Goal: Information Seeking & Learning: Learn about a topic

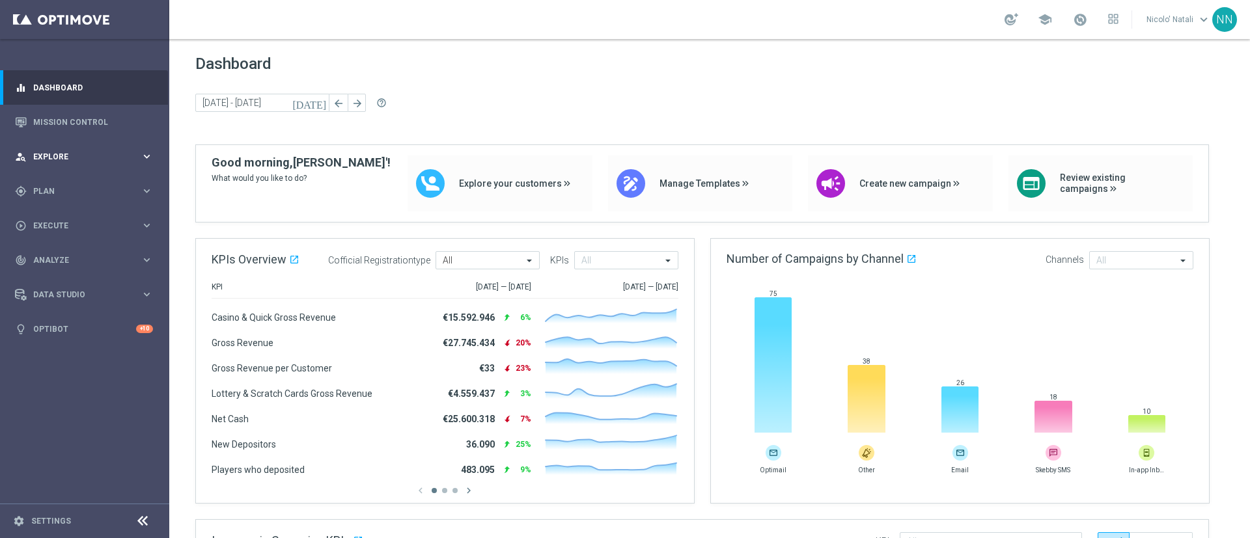
click at [62, 148] on div "person_search Explore keyboard_arrow_right" at bounding box center [84, 156] width 168 height 34
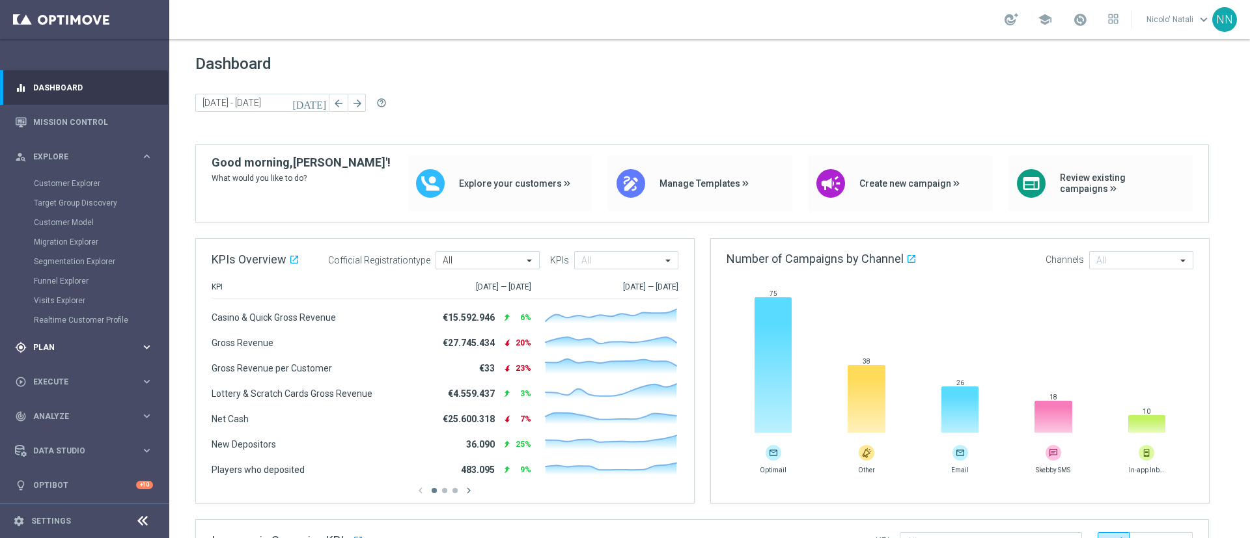
click at [44, 337] on div "gps_fixed Plan keyboard_arrow_right" at bounding box center [84, 347] width 168 height 34
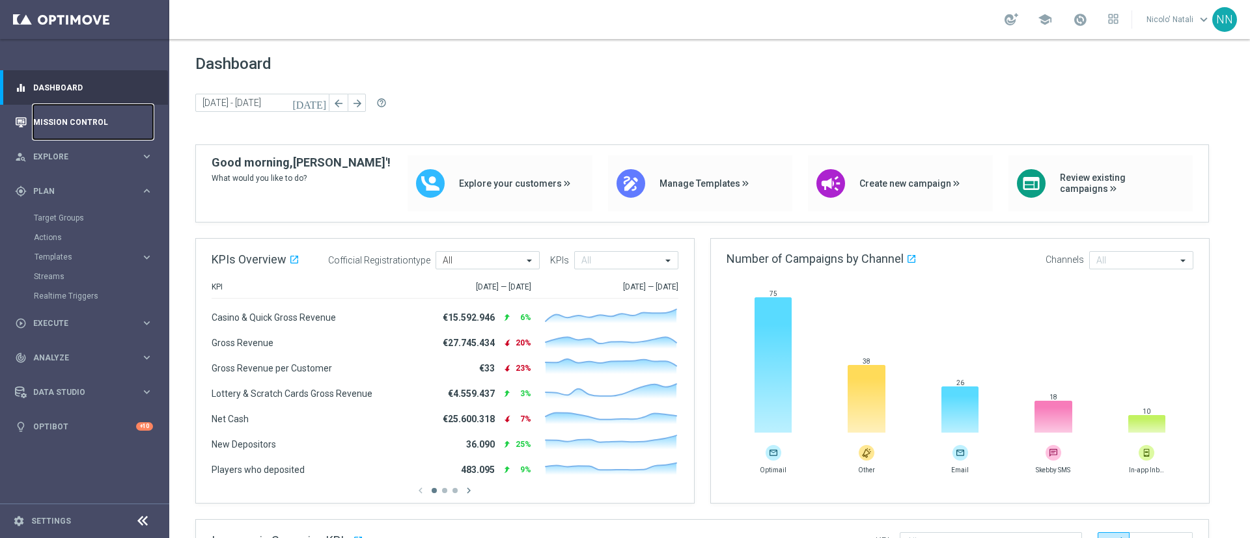
click at [68, 123] on link "Mission Control" at bounding box center [93, 122] width 120 height 34
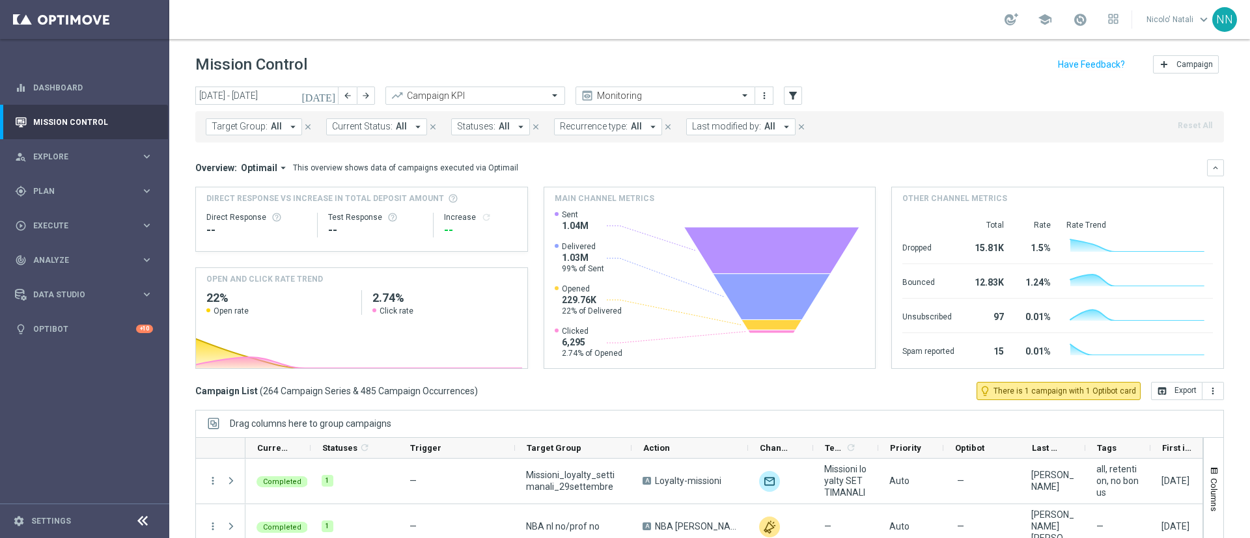
click at [260, 121] on span "Target Group:" at bounding box center [240, 126] width 56 height 11
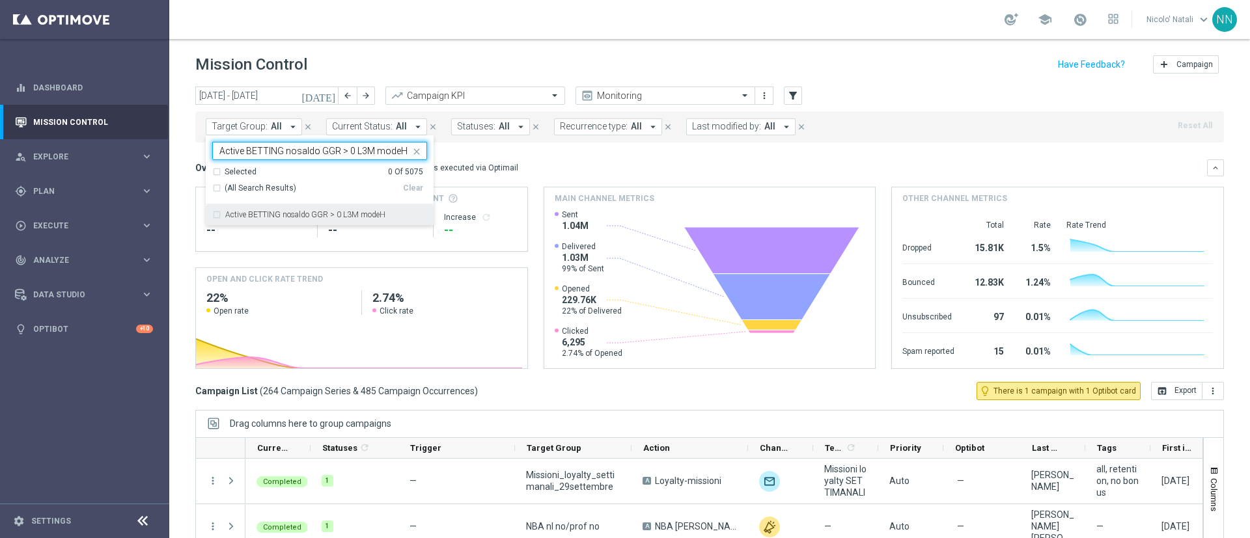
click at [310, 213] on label "Active BETTING nosaldo GGR > 0 L3M modeH" at bounding box center [305, 215] width 160 height 8
type input "Active BETTING nosaldo GGR > 0 L3M modeH"
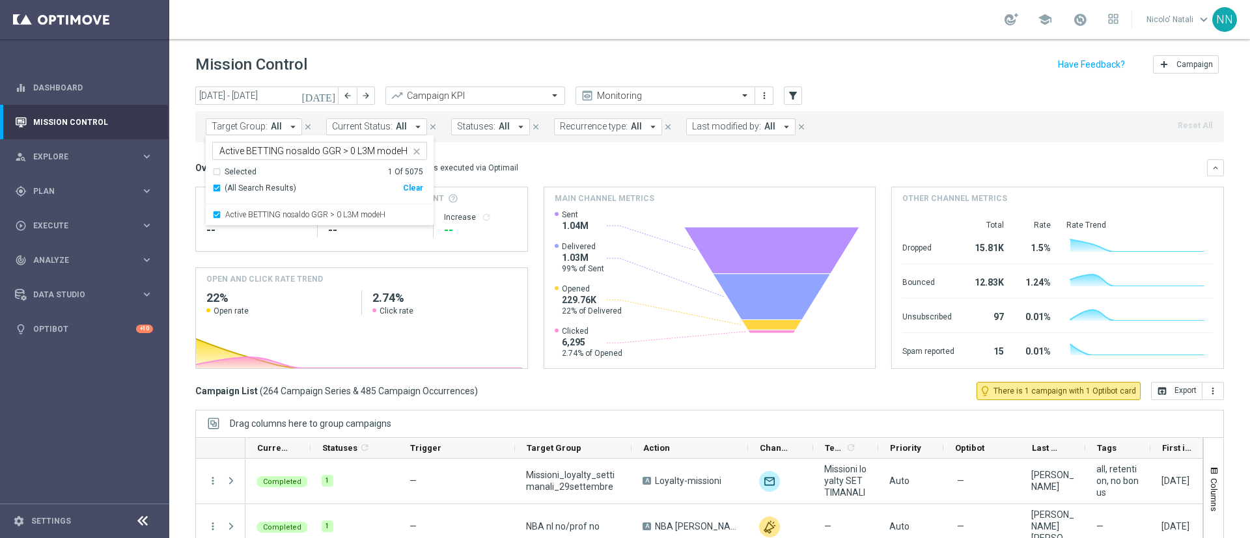
click at [587, 167] on div "Overview: Optimail arrow_drop_down This overview shows data of campaigns execut…" at bounding box center [700, 168] width 1011 height 12
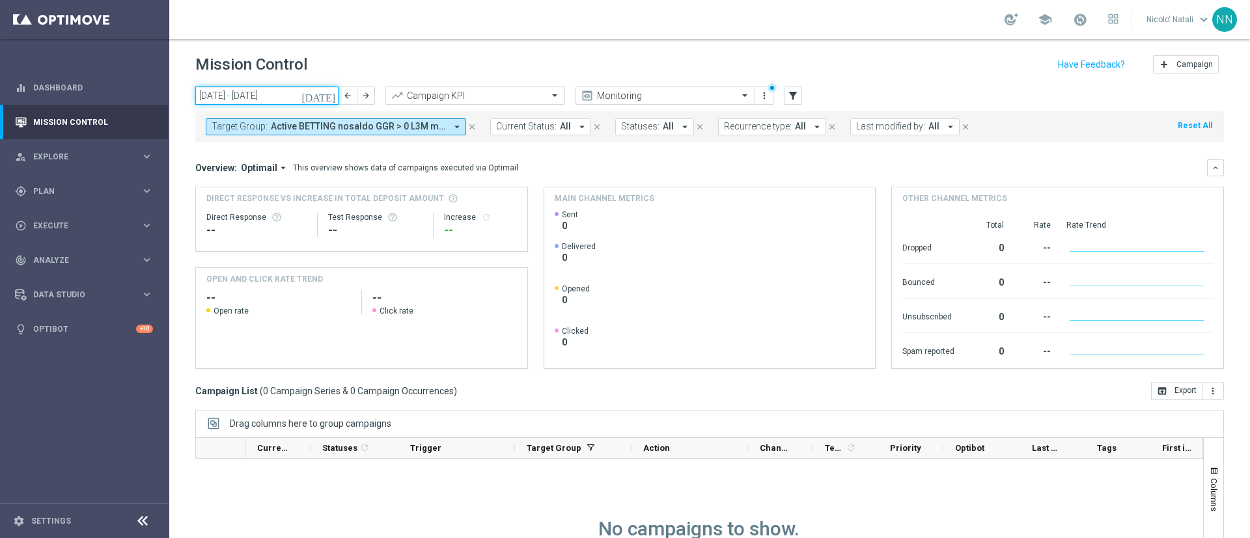
click at [322, 93] on input "29 Sep 2025 - 05 Oct 2025" at bounding box center [266, 96] width 143 height 18
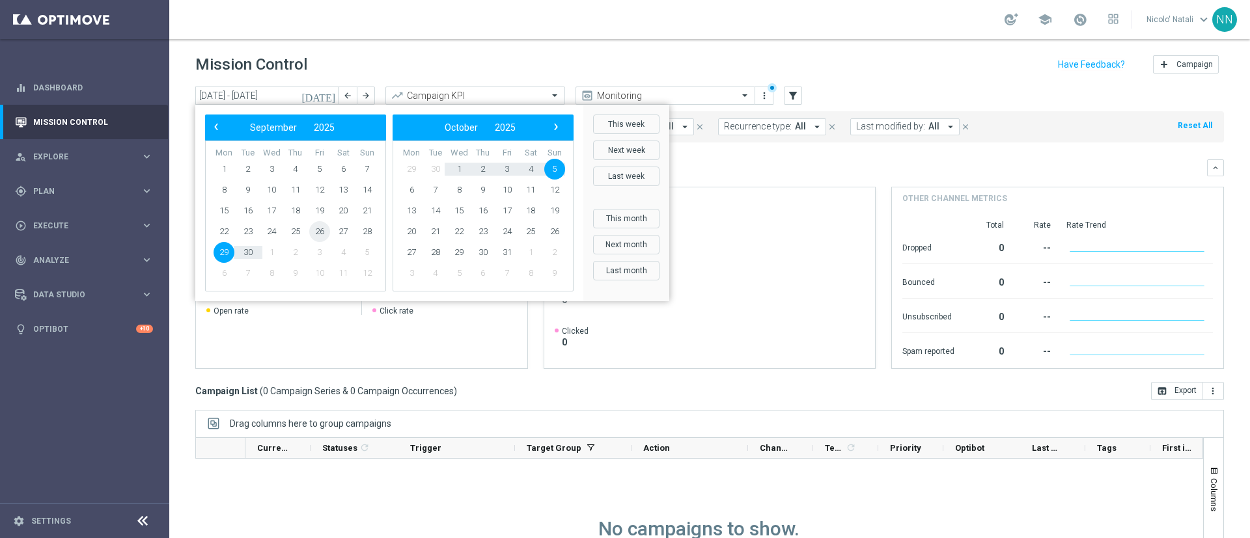
click at [322, 234] on span "26" at bounding box center [319, 231] width 21 height 21
click at [225, 252] on span "29" at bounding box center [223, 252] width 21 height 21
type input "26 Sep 2025 - 29 Sep 2025"
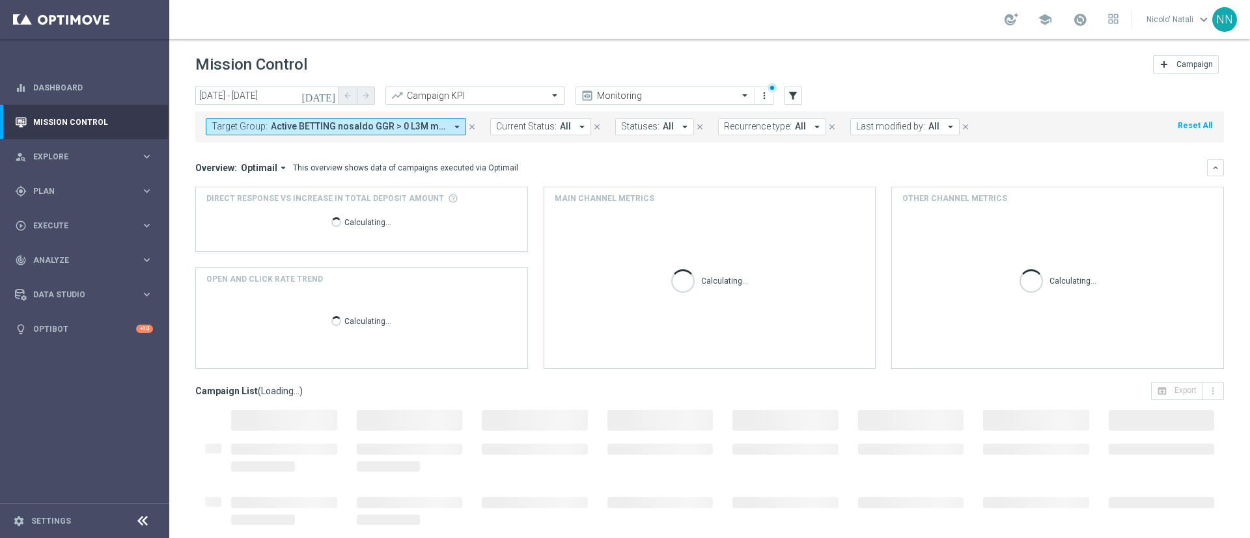
scroll to position [113, 0]
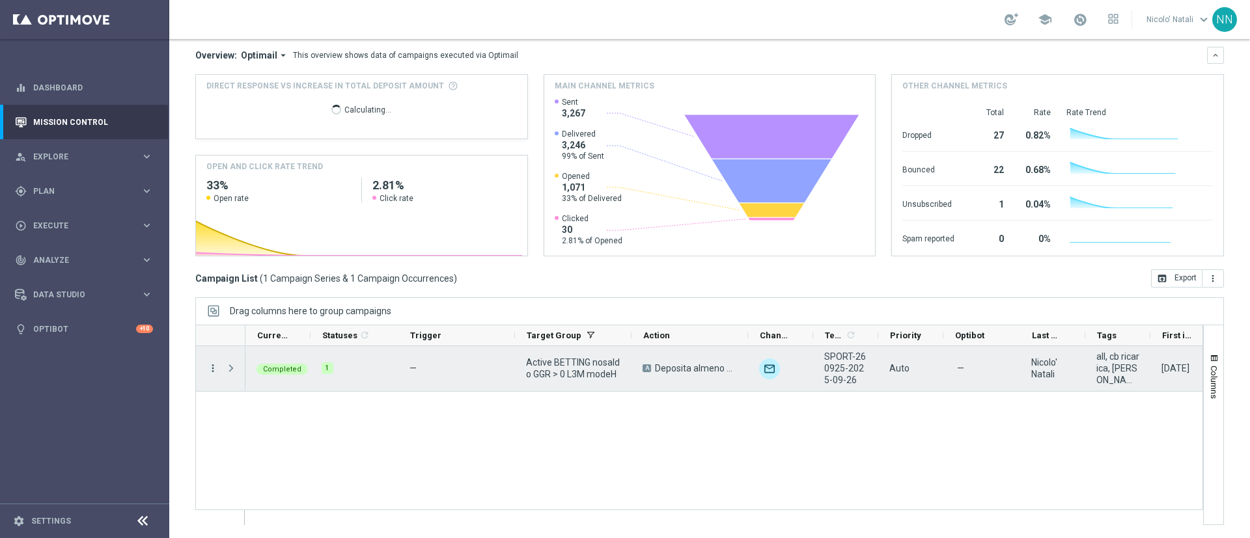
click at [210, 368] on icon "more_vert" at bounding box center [213, 369] width 12 height 12
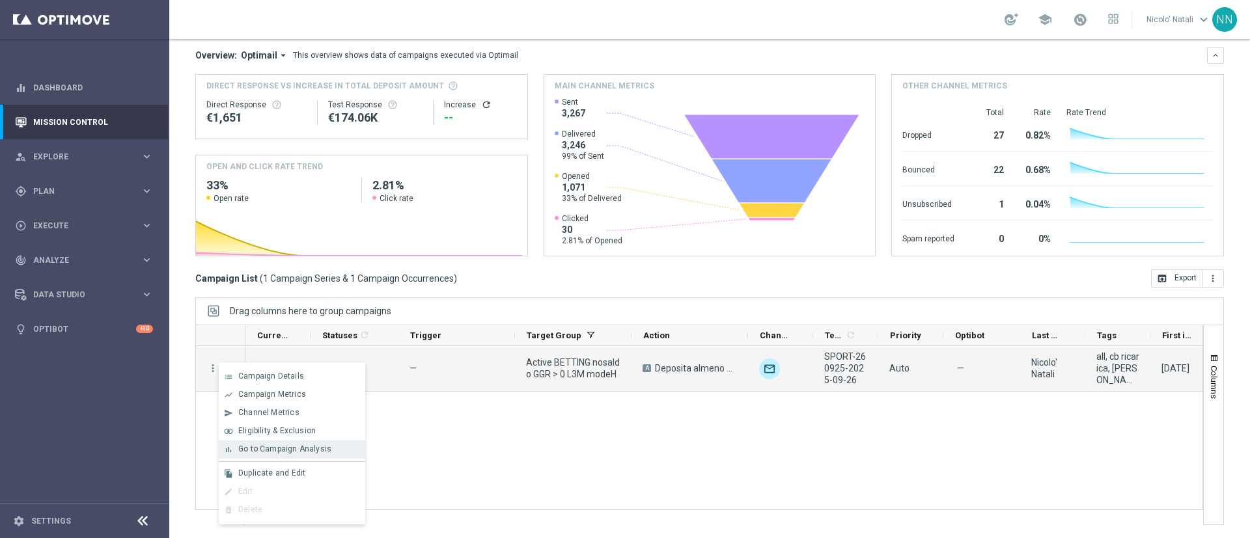
click at [277, 446] on span "Go to Campaign Analysis" at bounding box center [284, 449] width 93 height 9
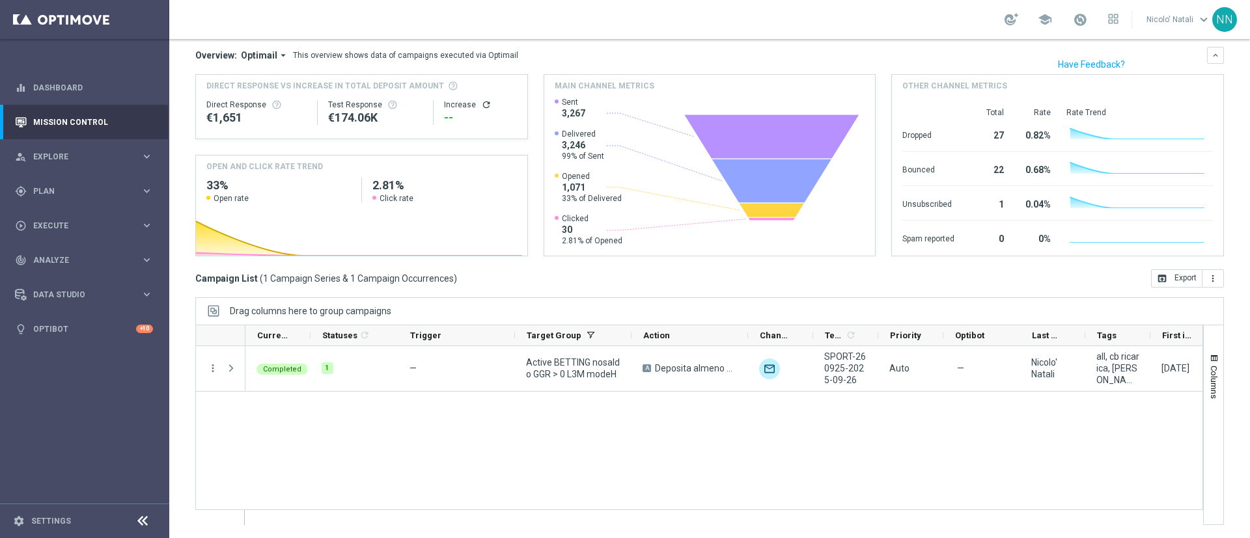
click at [392, 20] on span "Active BETTING nosaldo GGR > 0 L3M modeH" at bounding box center [358, 13] width 175 height 11
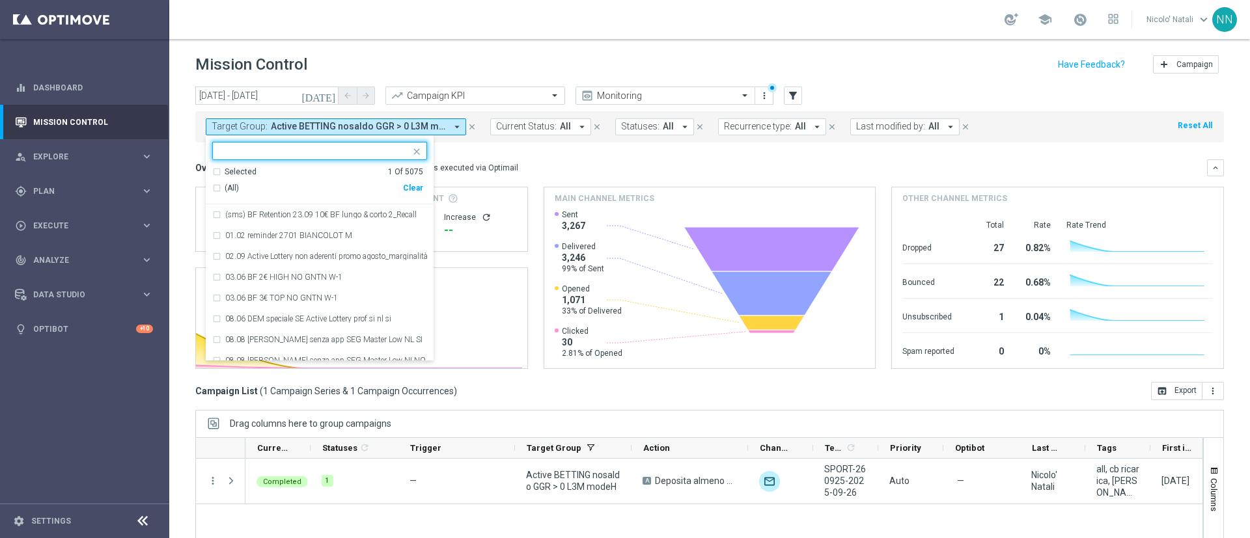
click at [0, 0] on div "Clear" at bounding box center [0, 0] width 0 height 0
click at [359, 146] on input "text" at bounding box center [314, 151] width 191 height 11
paste input "Active BETTING nosaldo GGR > 0 L3M modeM"
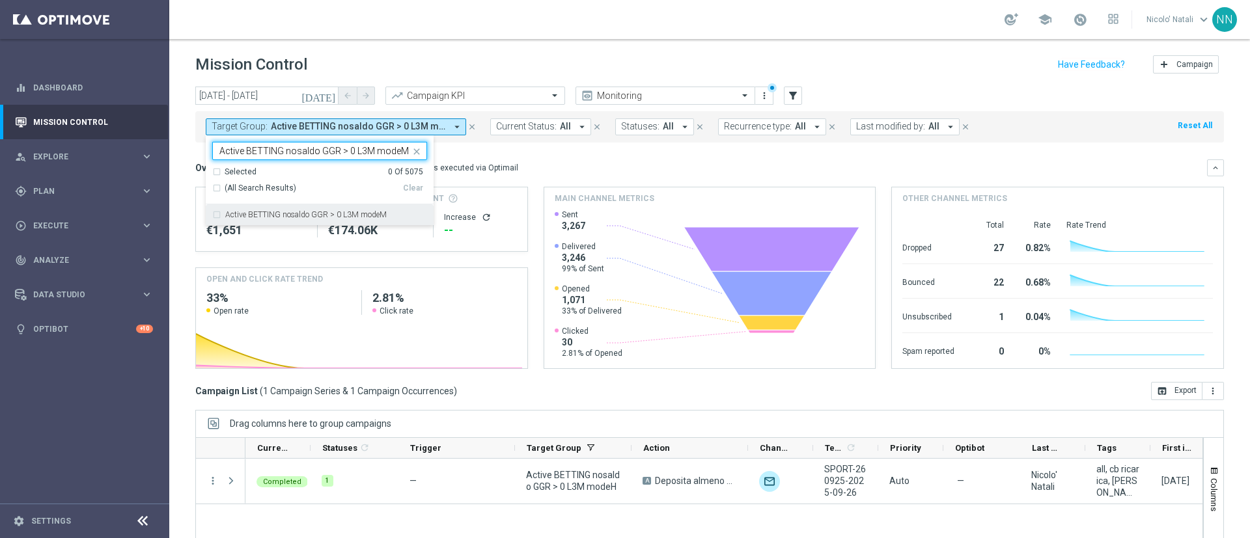
click at [367, 208] on div "Active BETTING nosaldo GGR > 0 L3M modeM" at bounding box center [319, 214] width 215 height 21
type input "Active BETTING nosaldo GGR > 0 L3M modeM"
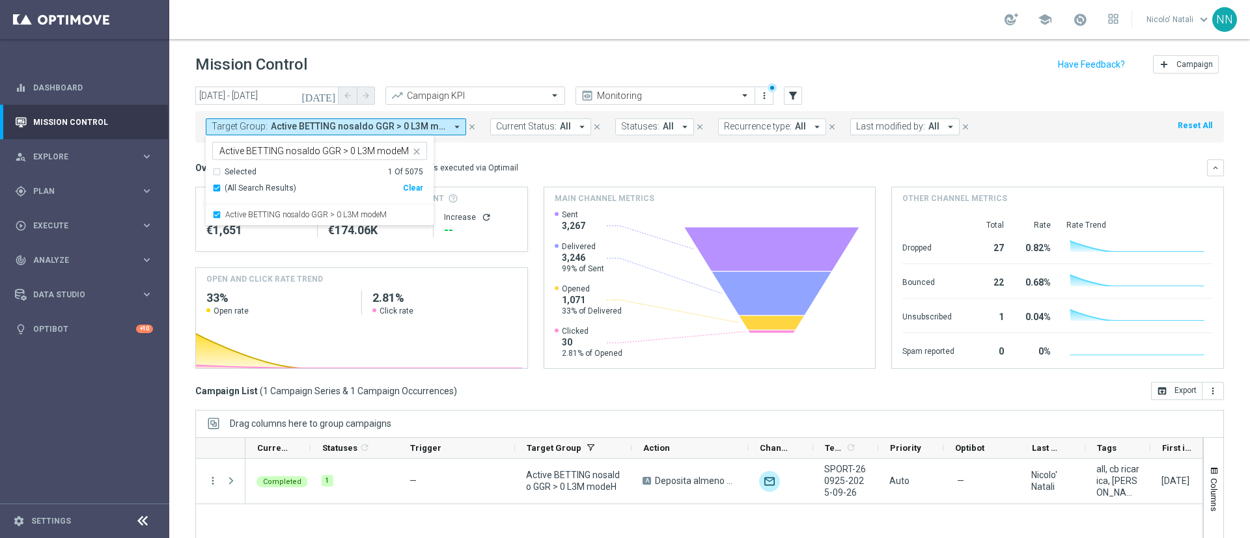
click at [560, 152] on mini-dashboard "Overview: Optimail arrow_drop_down This overview shows data of campaigns execut…" at bounding box center [709, 263] width 1028 height 240
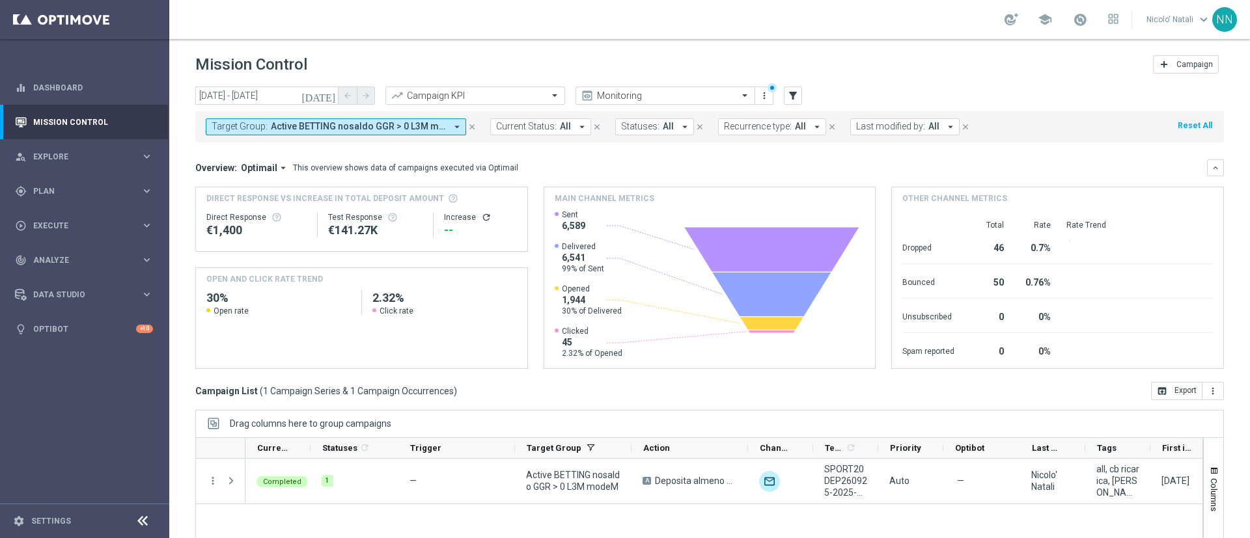
scroll to position [113, 0]
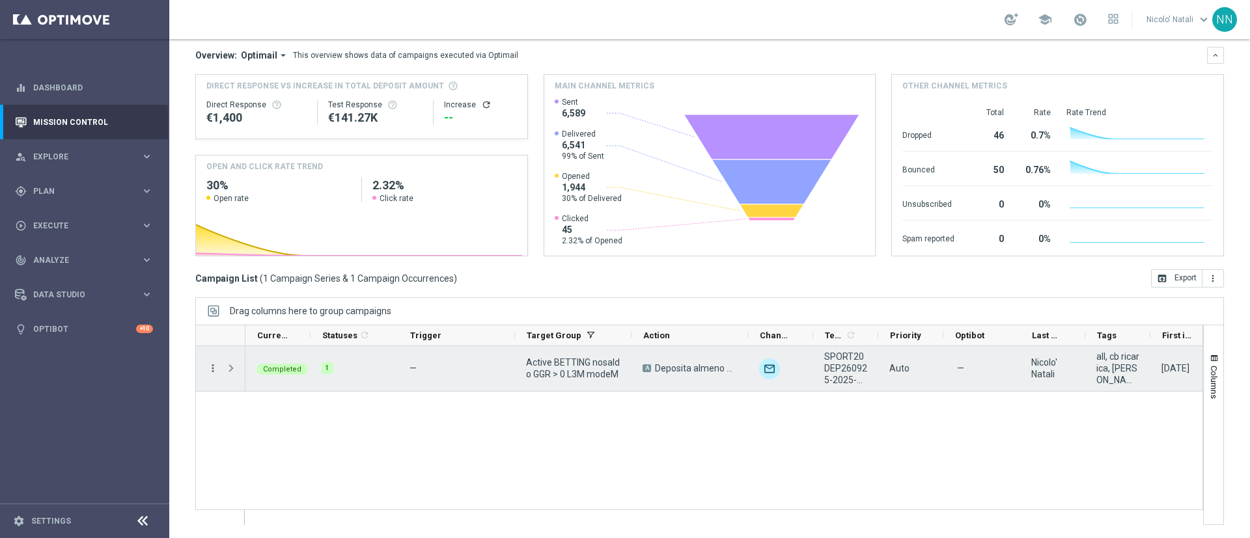
click at [212, 369] on icon "more_vert" at bounding box center [213, 369] width 12 height 12
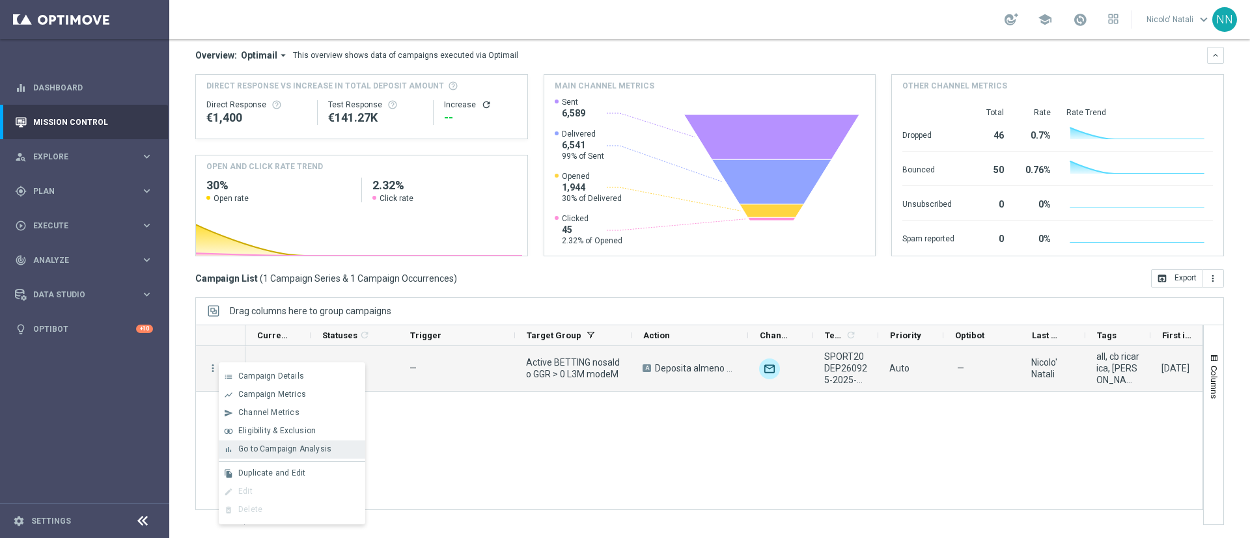
click at [269, 445] on span "Go to Campaign Analysis" at bounding box center [284, 449] width 93 height 9
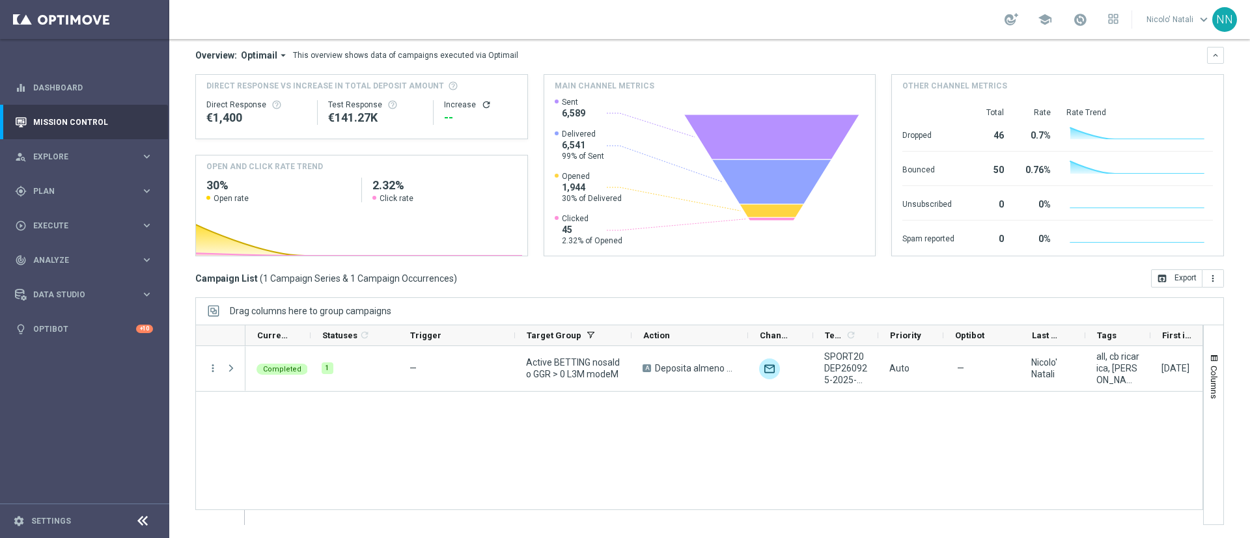
scroll to position [0, 0]
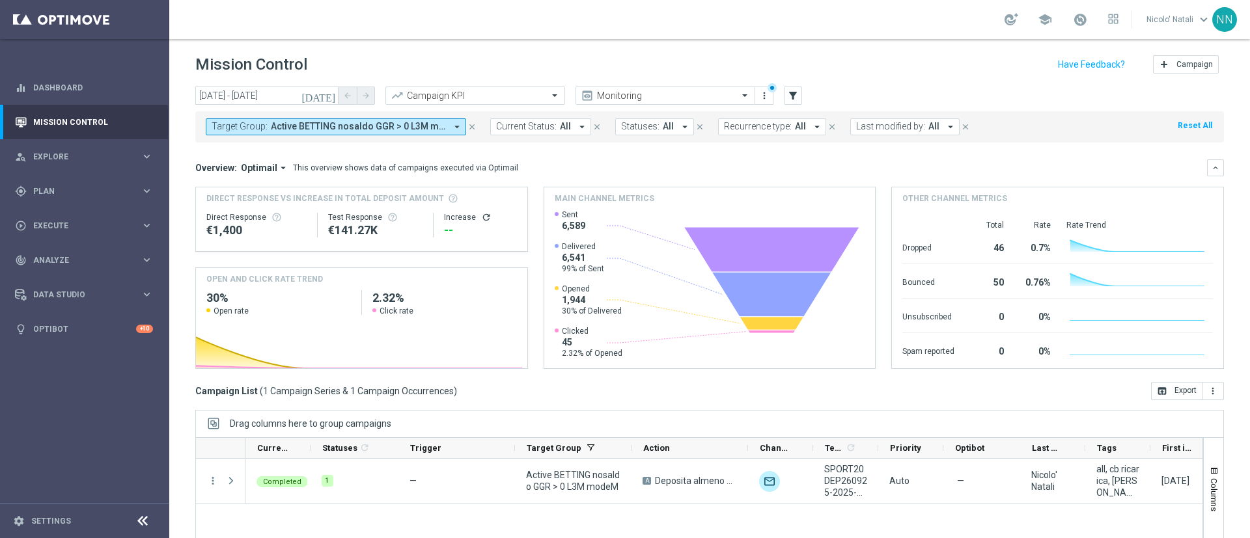
click at [350, 127] on span "Active BETTING nosaldo GGR > 0 L3M modeM" at bounding box center [358, 126] width 175 height 11
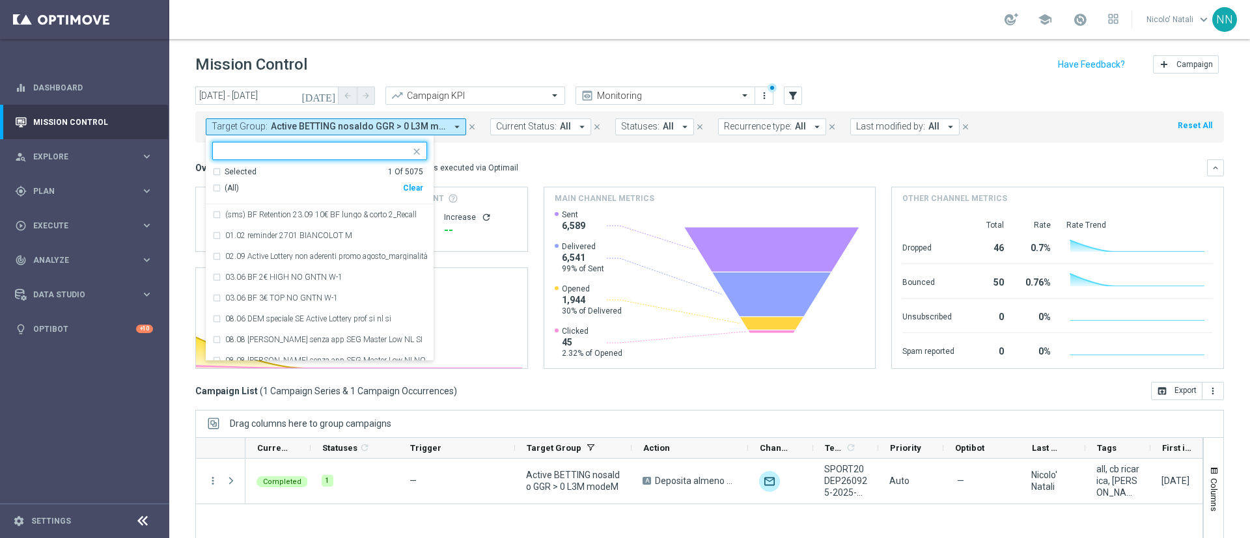
click at [0, 0] on div "Clear" at bounding box center [0, 0] width 0 height 0
click at [347, 144] on div at bounding box center [311, 151] width 197 height 16
paste input "Active BETTING nosaldo GGR > 0 L3M modeL"
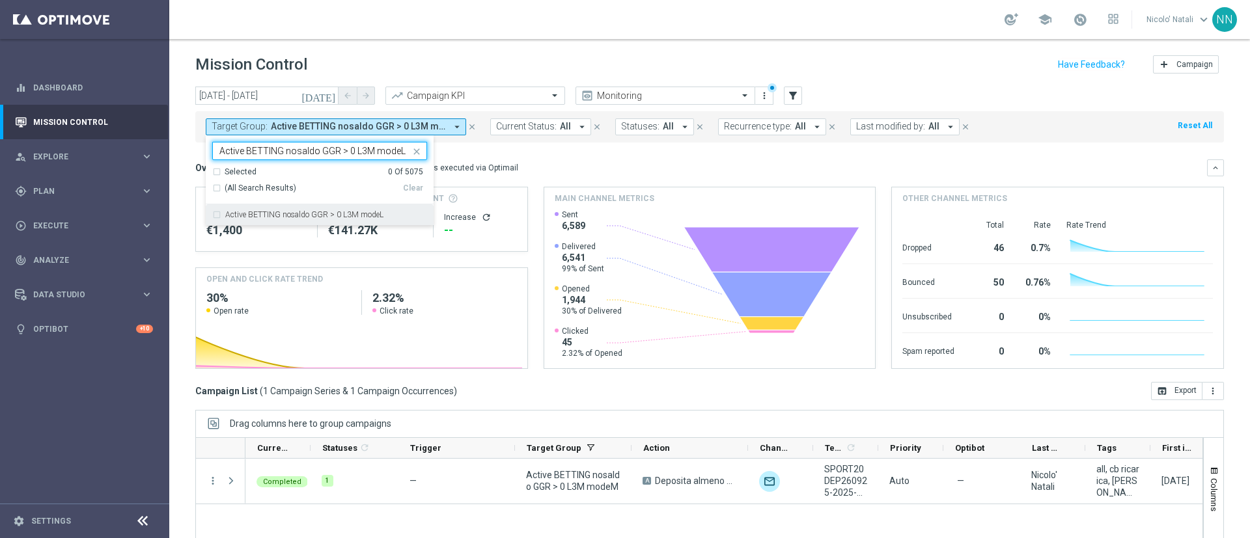
click at [355, 223] on div "Active BETTING nosaldo GGR > 0 L3M modeL" at bounding box center [319, 214] width 215 height 21
type input "Active BETTING nosaldo GGR > 0 L3M modeL"
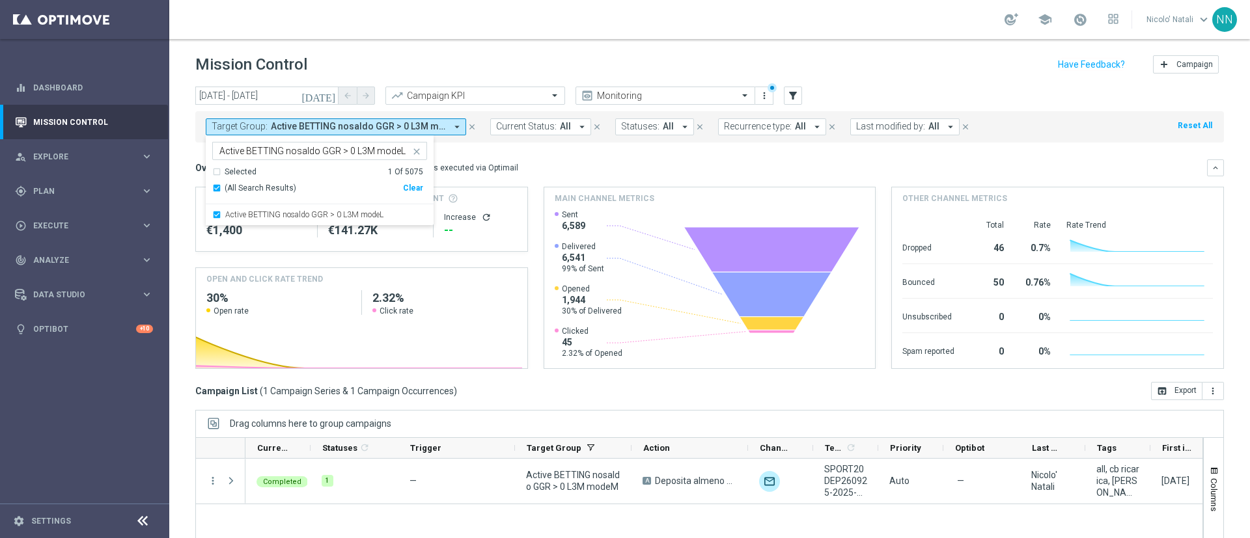
click at [534, 151] on mini-dashboard "Overview: Optimail arrow_drop_down This overview shows data of campaigns execut…" at bounding box center [709, 263] width 1028 height 240
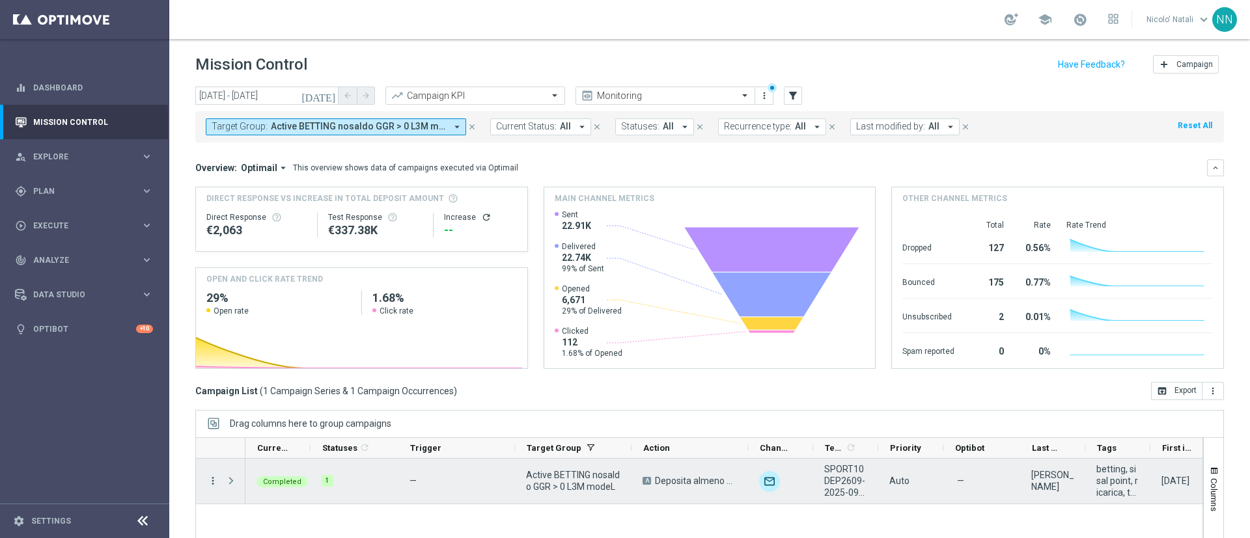
click at [212, 485] on icon "more_vert" at bounding box center [213, 481] width 12 height 12
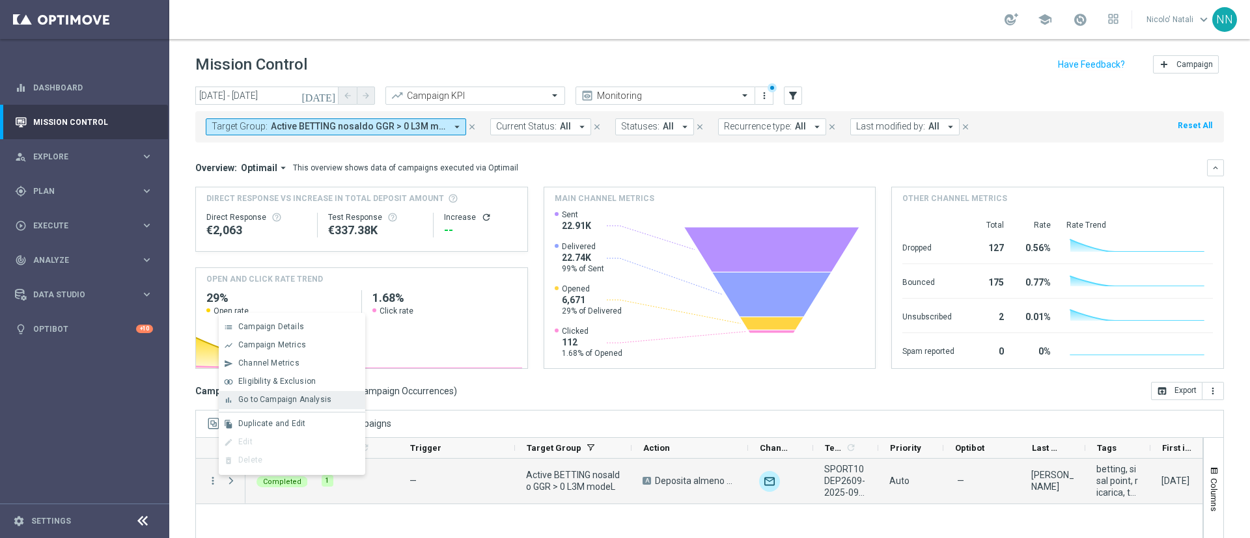
click at [273, 399] on span "Go to Campaign Analysis" at bounding box center [284, 399] width 93 height 9
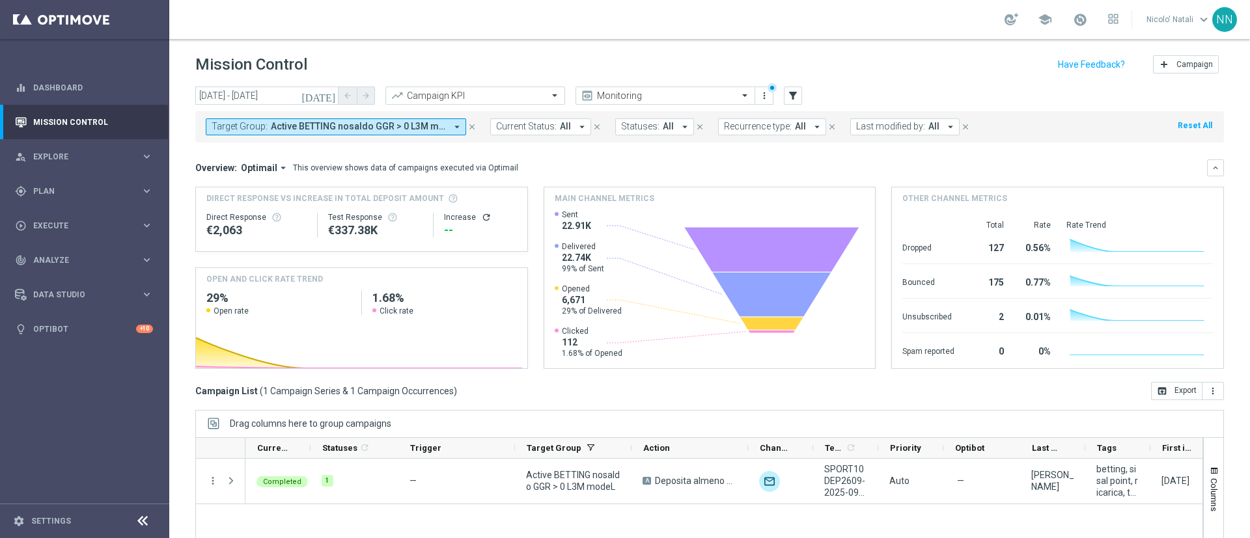
click at [409, 121] on span "Active BETTING nosaldo GGR > 0 L3M modeL" at bounding box center [358, 126] width 175 height 11
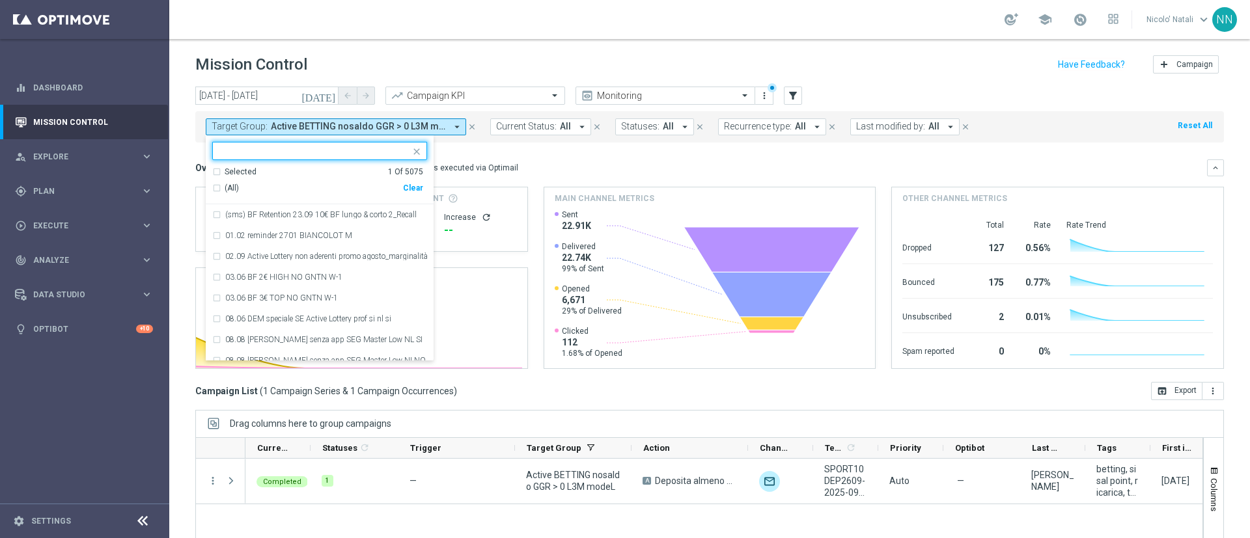
click at [0, 0] on div "Clear" at bounding box center [0, 0] width 0 height 0
click at [334, 148] on input "text" at bounding box center [314, 151] width 191 height 11
paste input "Active BETTING TOTALI saldo GGR > 0 L3M TOP"
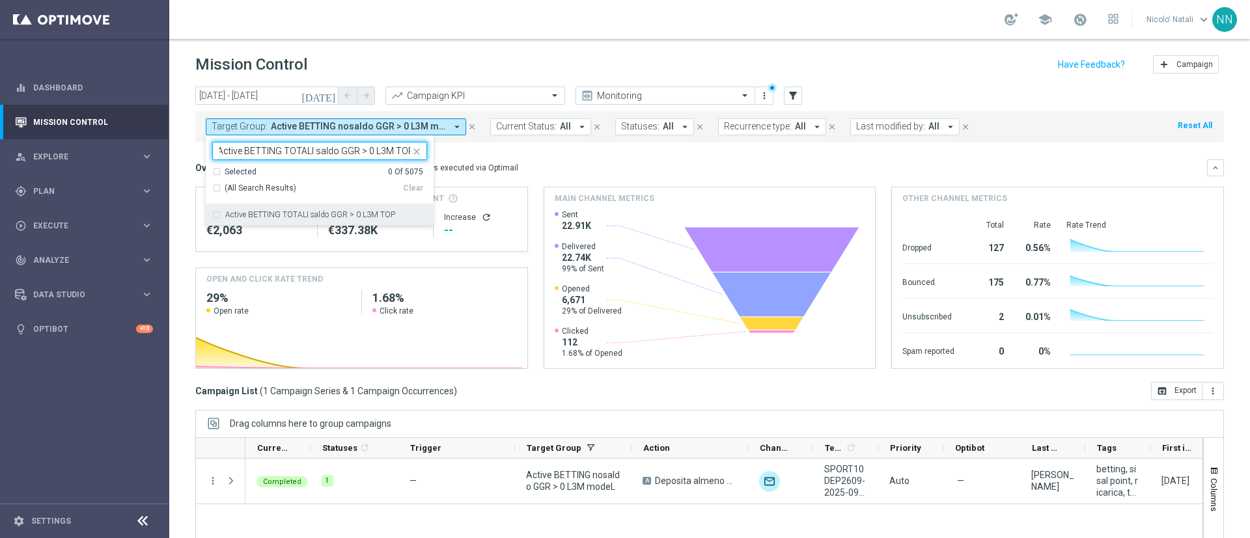
click at [344, 211] on label "Active BETTING TOTALI saldo GGR > 0 L3M TOP" at bounding box center [310, 215] width 170 height 8
type input "Active BETTING TOTALI saldo GGR > 0 L3M TOP"
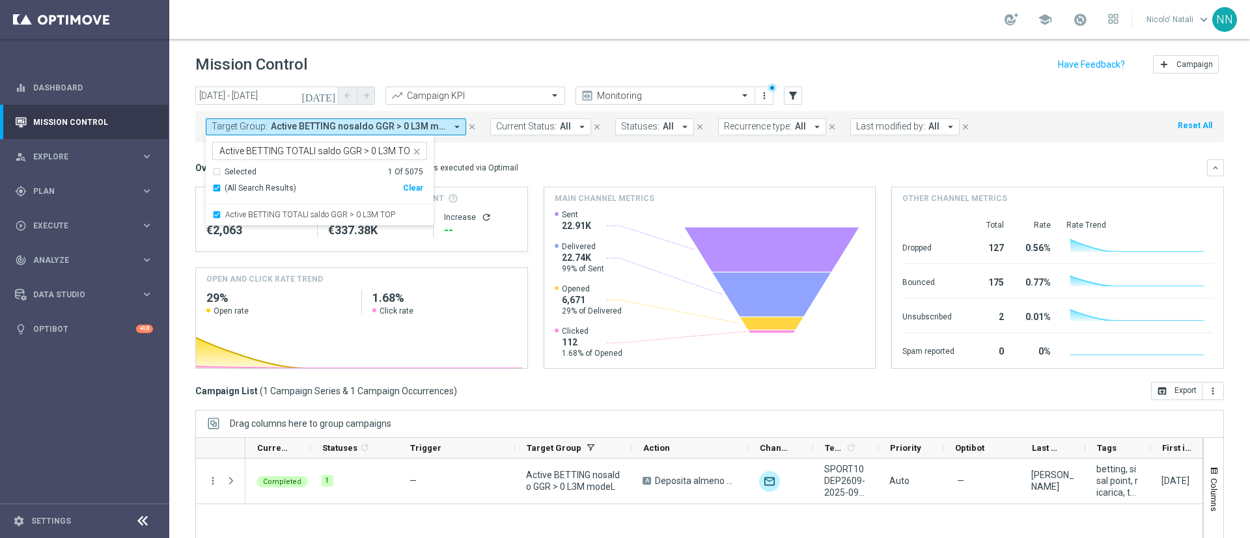
click at [569, 148] on mini-dashboard "Overview: Optimail arrow_drop_down This overview shows data of campaigns execut…" at bounding box center [709, 263] width 1028 height 240
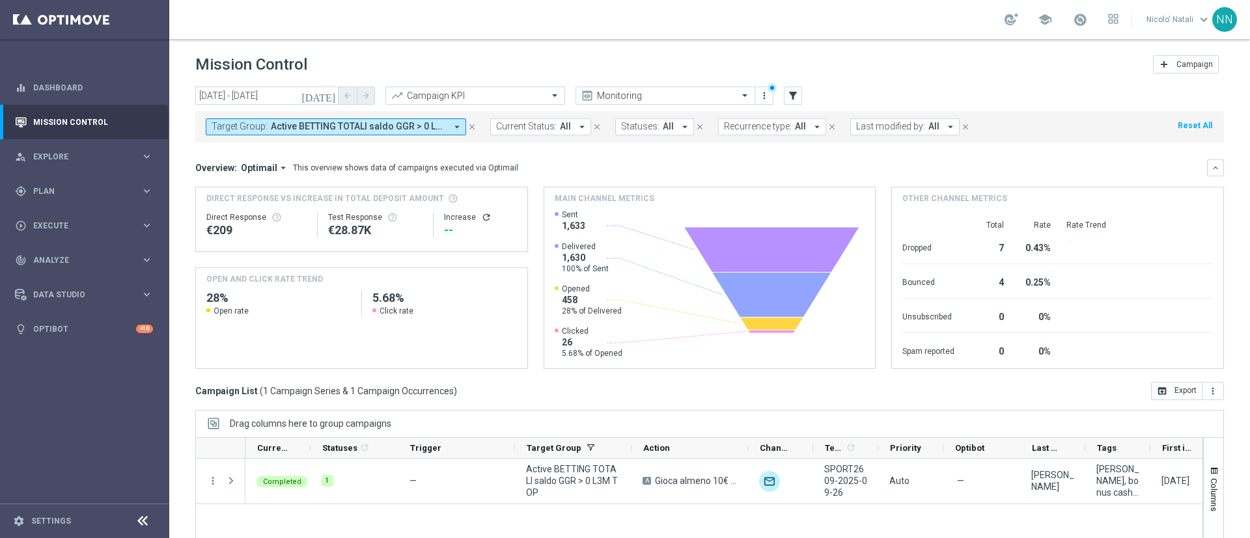
scroll to position [113, 0]
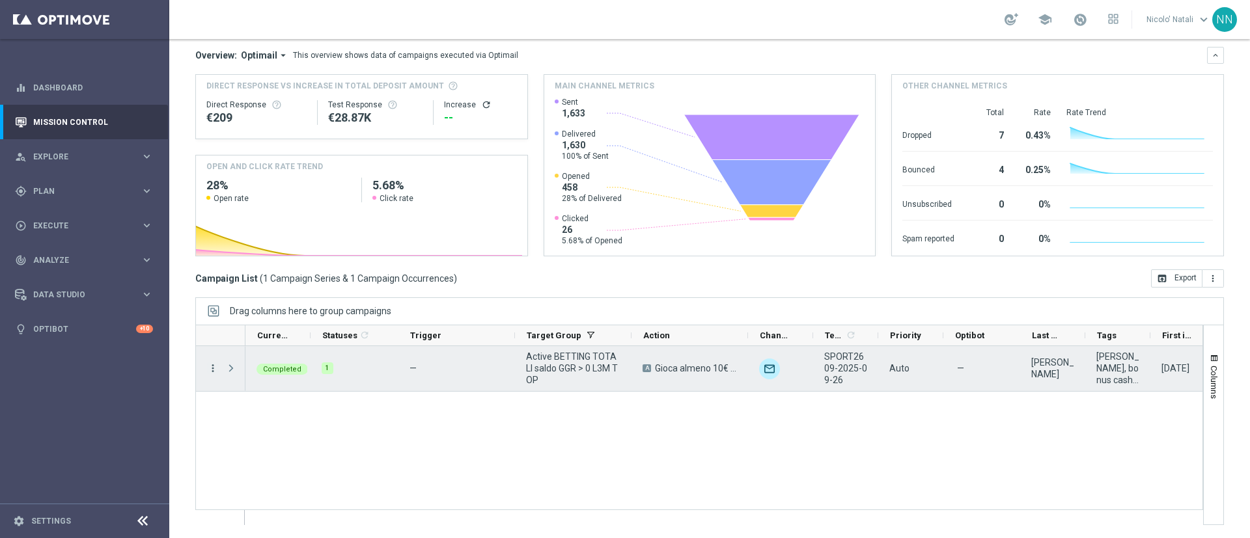
click at [215, 365] on icon "more_vert" at bounding box center [213, 369] width 12 height 12
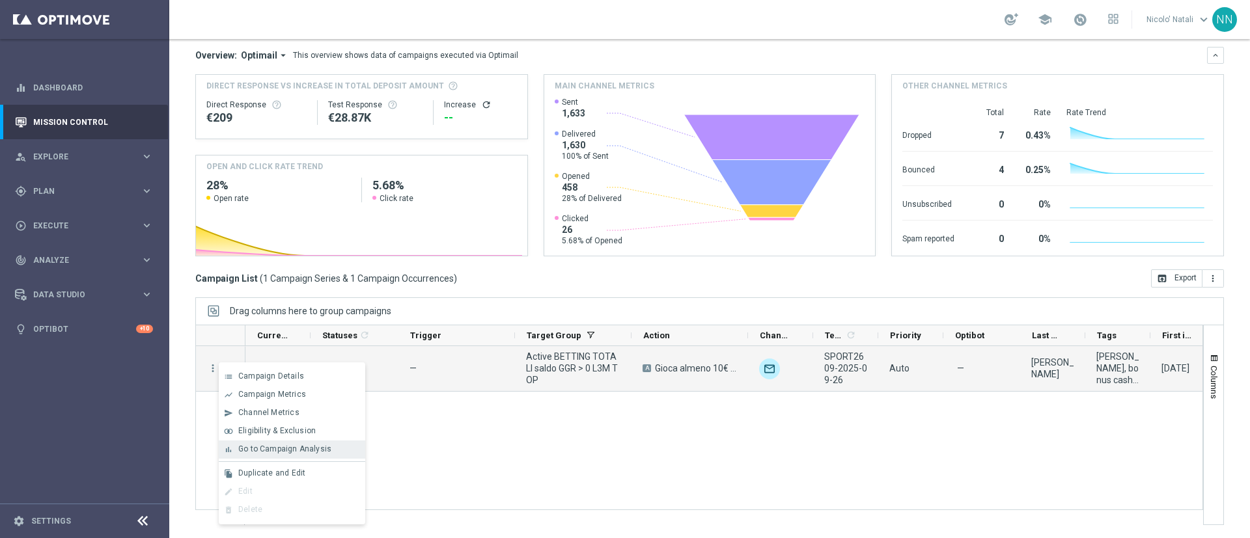
click at [254, 448] on span "Go to Campaign Analysis" at bounding box center [284, 449] width 93 height 9
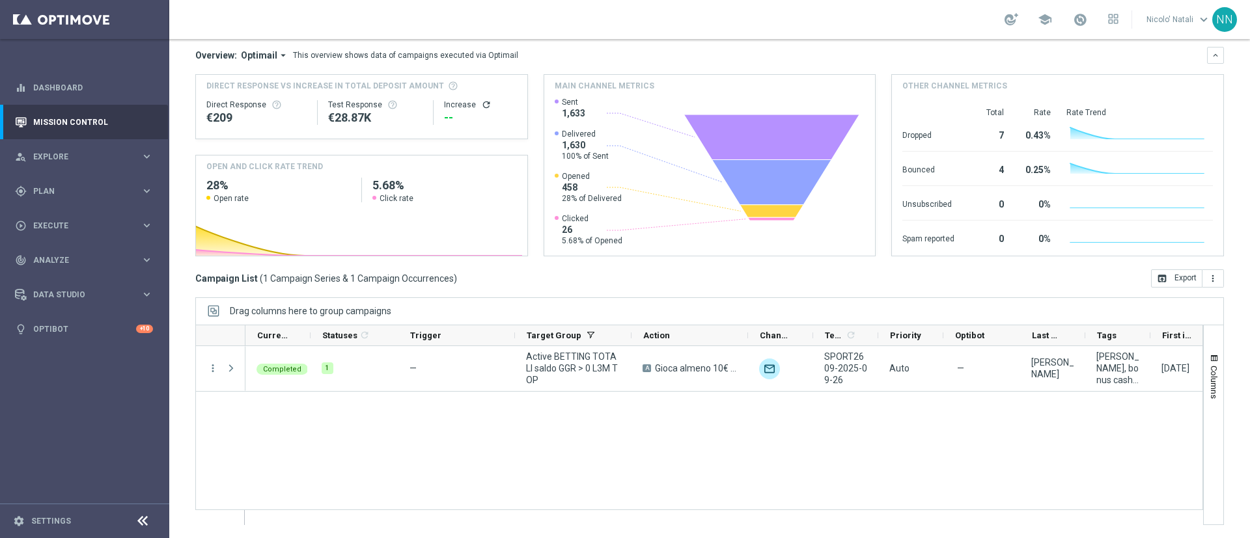
scroll to position [31, 0]
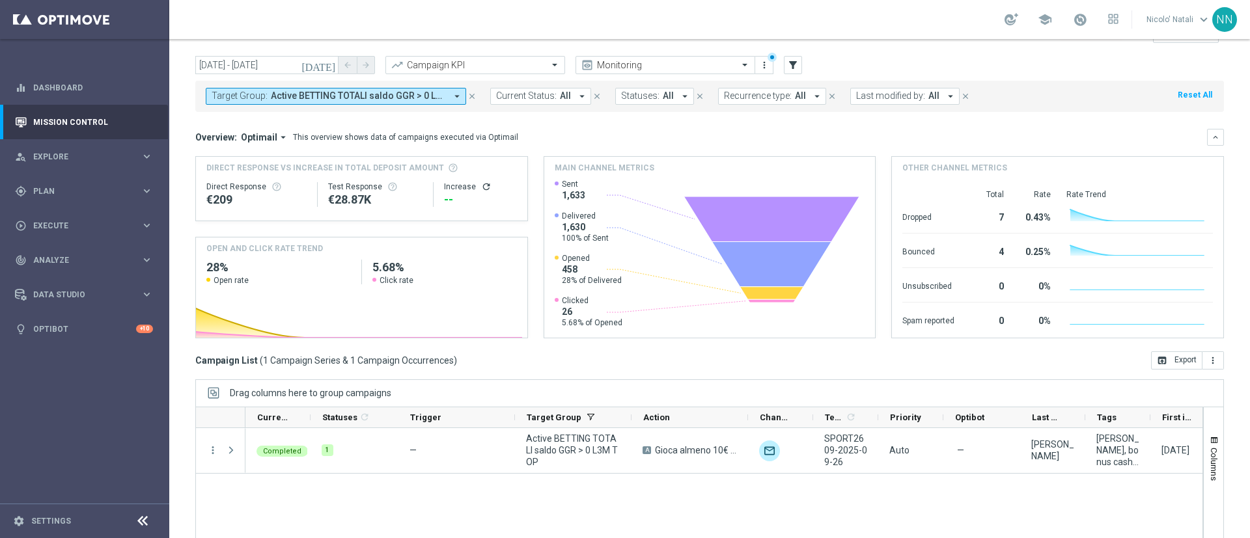
click at [355, 95] on span "Active BETTING TOTALI saldo GGR > 0 L3M TOP" at bounding box center [358, 95] width 175 height 11
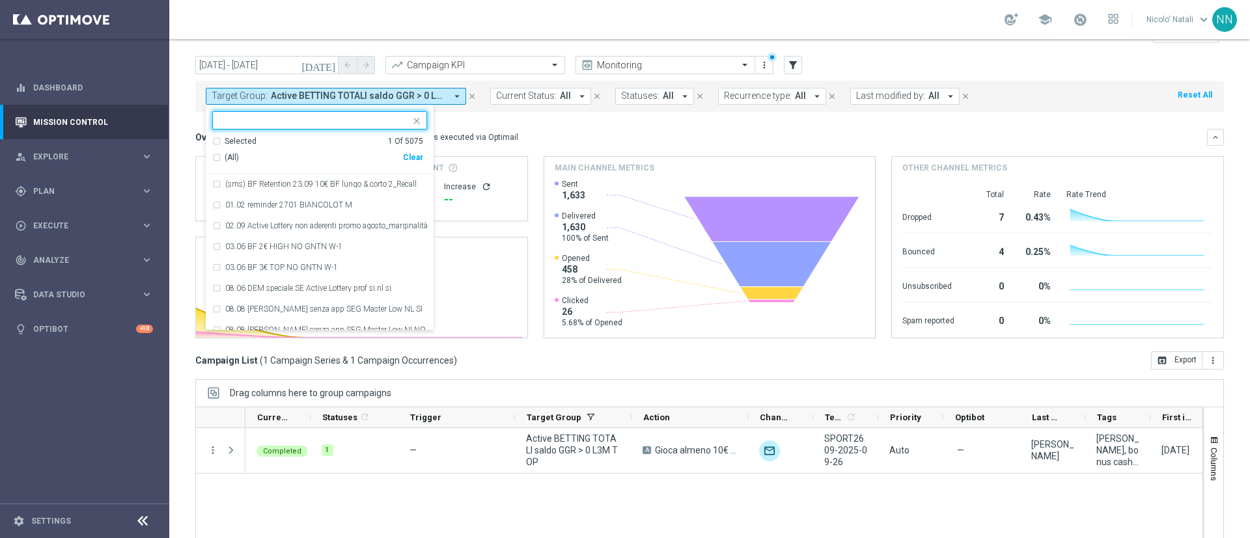
click at [0, 0] on div "Clear" at bounding box center [0, 0] width 0 height 0
click at [347, 112] on div at bounding box center [311, 120] width 197 height 16
paste input "Active BETTING TOTALI saldo GGR > 0 L3M BOTTOM"
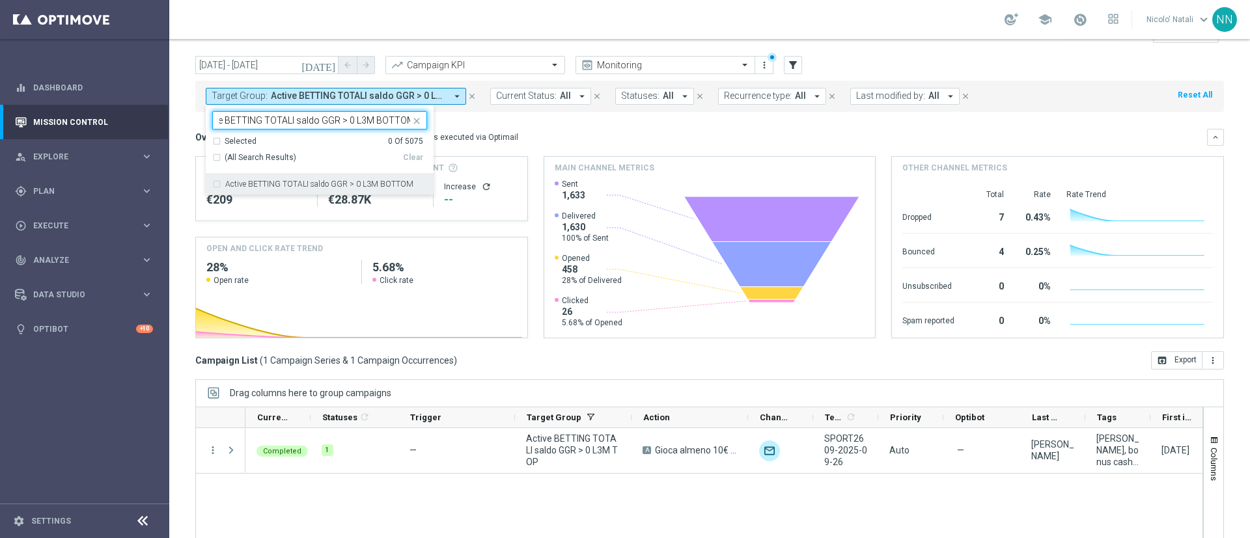
click at [342, 176] on div "Active BETTING TOTALI saldo GGR > 0 L3M BOTTOM" at bounding box center [319, 184] width 215 height 21
type input "Active BETTING TOTALI saldo GGR > 0 L3M BOTTOM"
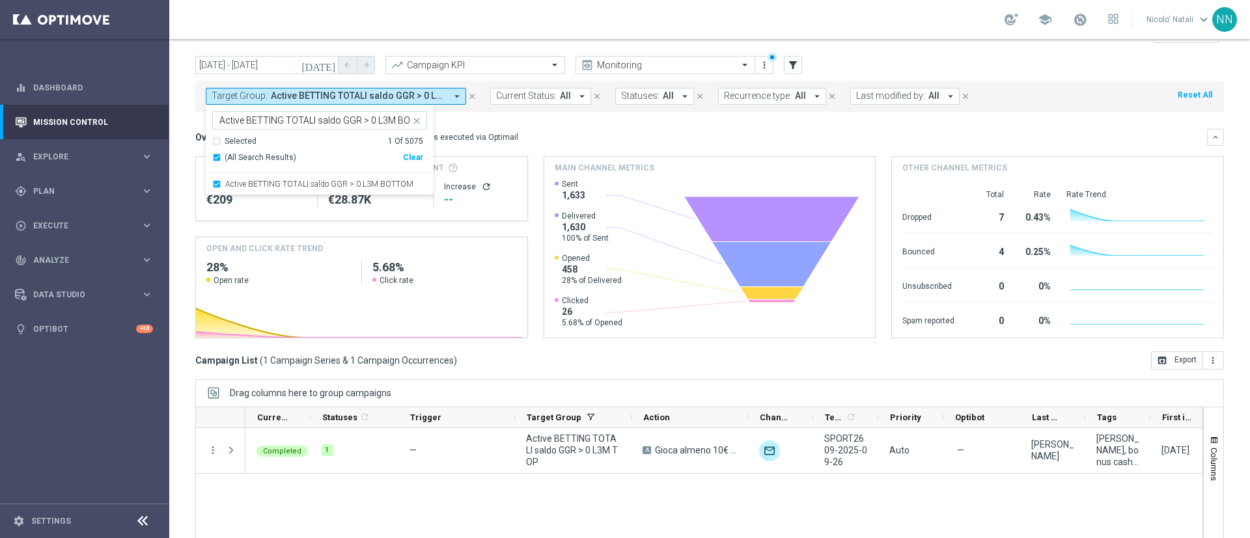
click at [542, 113] on mini-dashboard "Overview: Optimail arrow_drop_down This overview shows data of campaigns execut…" at bounding box center [709, 232] width 1028 height 240
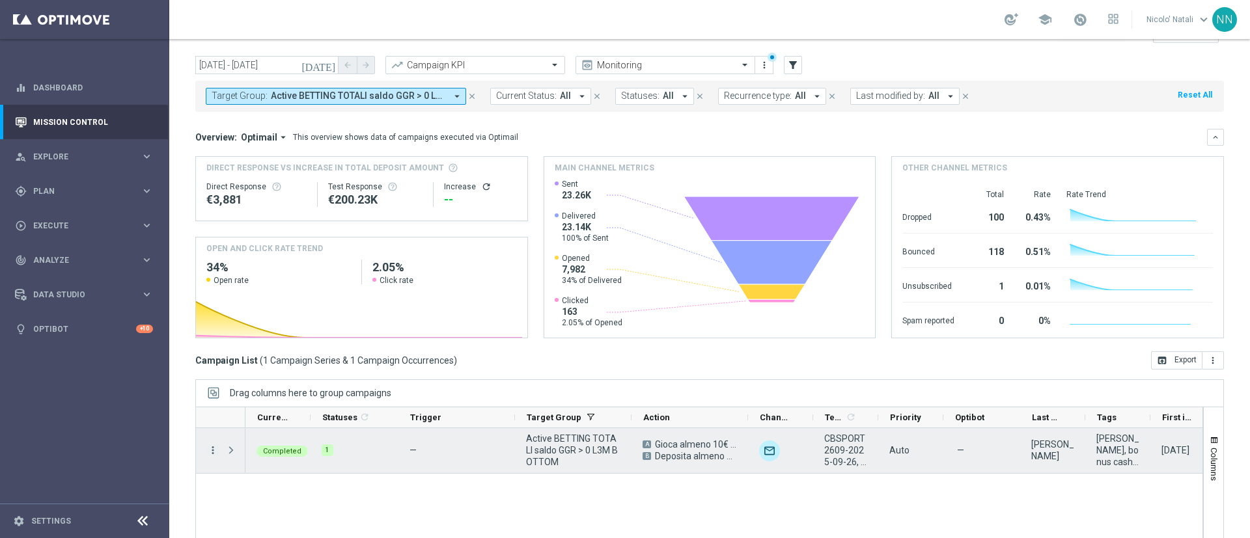
click at [212, 452] on icon "more_vert" at bounding box center [213, 451] width 12 height 12
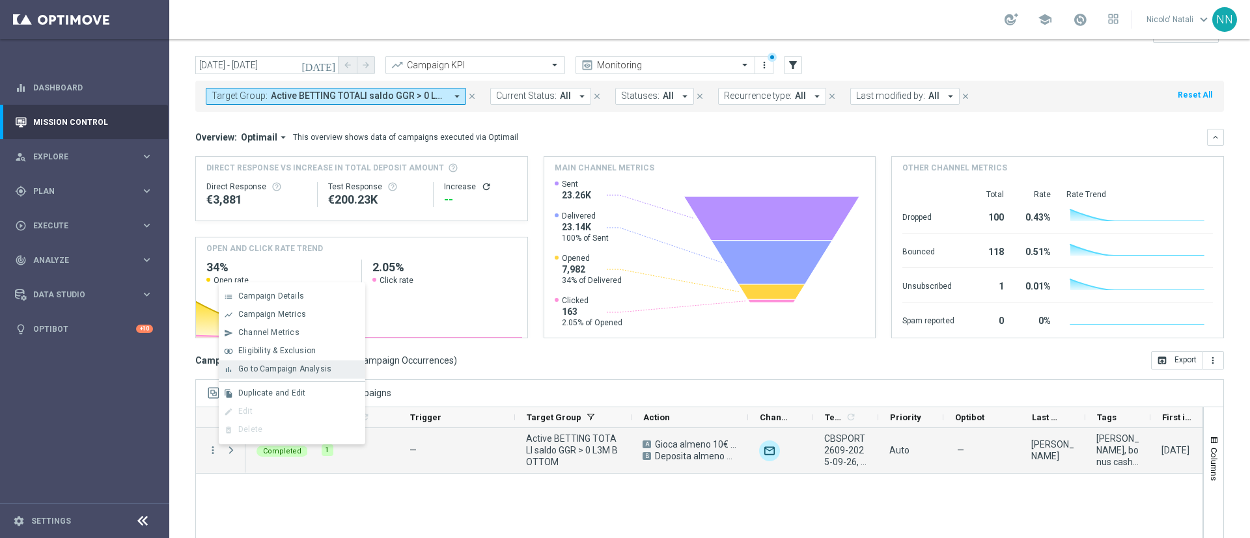
click at [257, 362] on div "bar_chart Go to Campaign Analysis" at bounding box center [292, 370] width 146 height 18
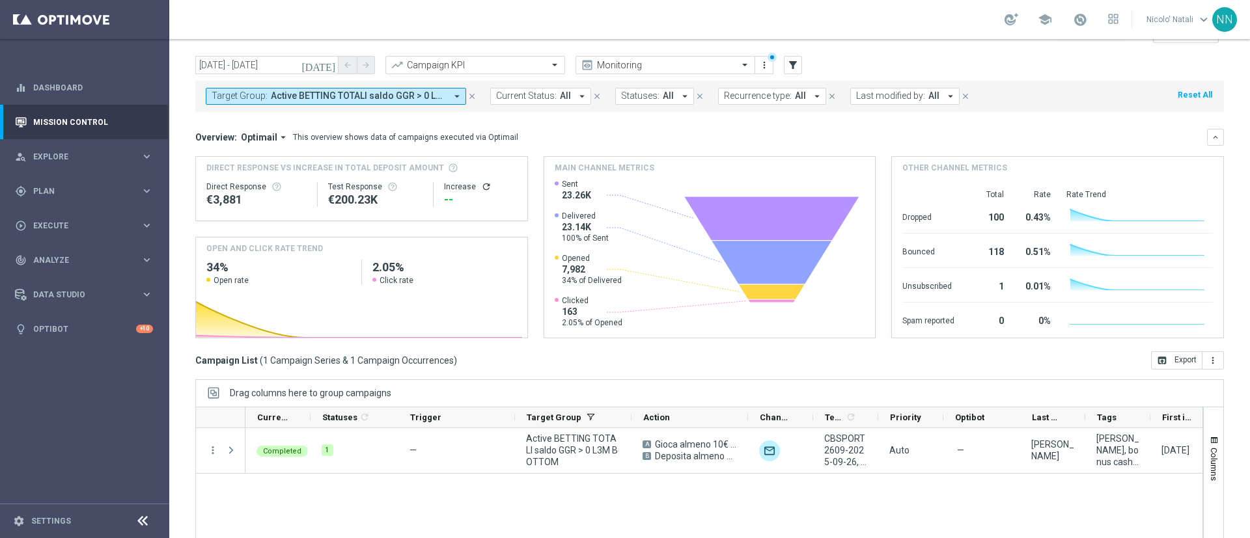
click at [408, 96] on span "Active BETTING TOTALI saldo GGR > 0 L3M BOTTOM" at bounding box center [358, 95] width 175 height 11
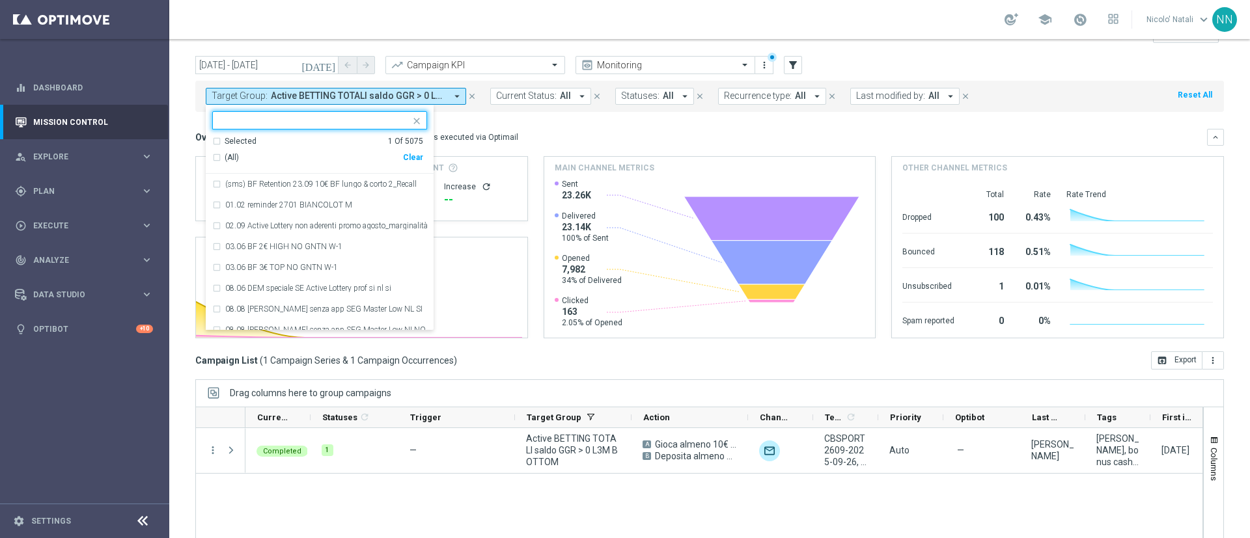
click at [0, 0] on div "Clear" at bounding box center [0, 0] width 0 height 0
click at [340, 117] on input "text" at bounding box center [314, 120] width 191 height 11
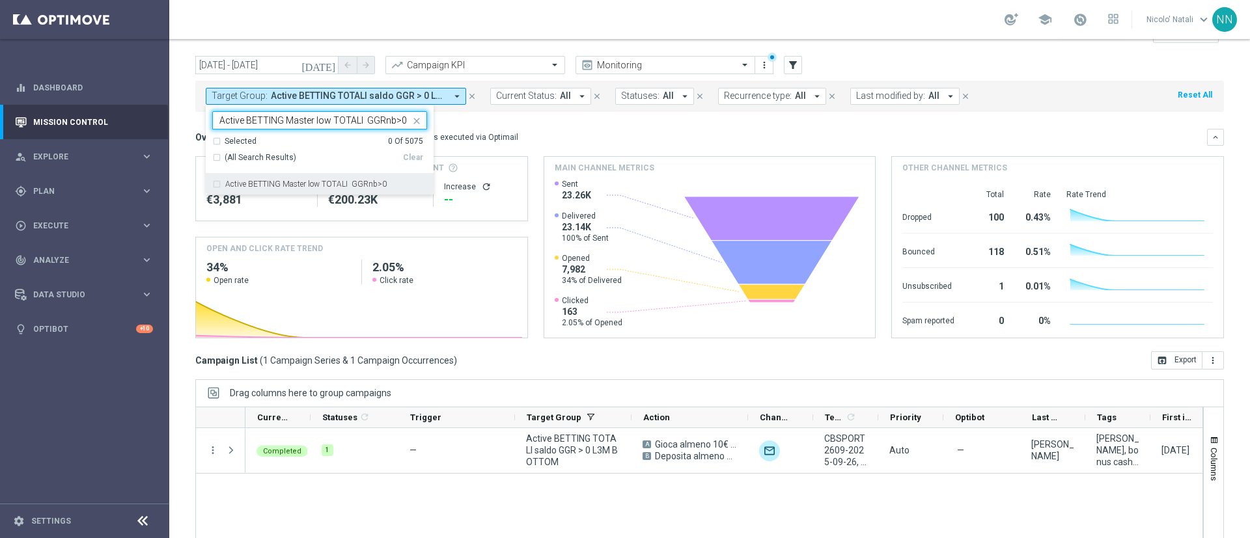
click at [345, 182] on label "Active BETTING Master low TOTALI GGRnb>0" at bounding box center [305, 184] width 161 height 8
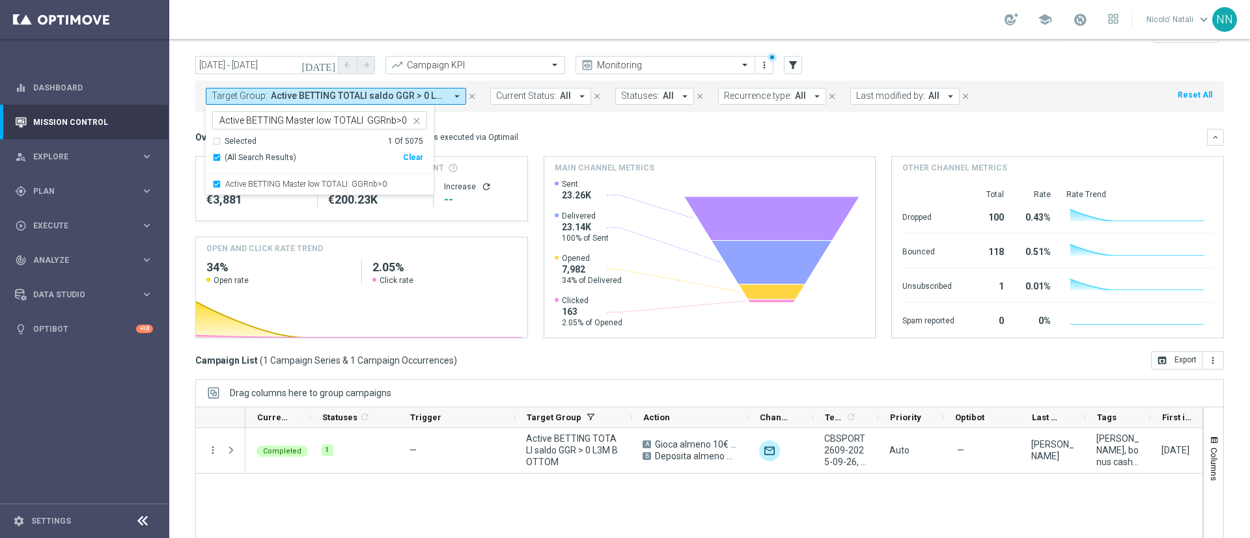
click at [551, 115] on mini-dashboard "Overview: Optimail arrow_drop_down This overview shows data of campaigns execut…" at bounding box center [709, 232] width 1028 height 240
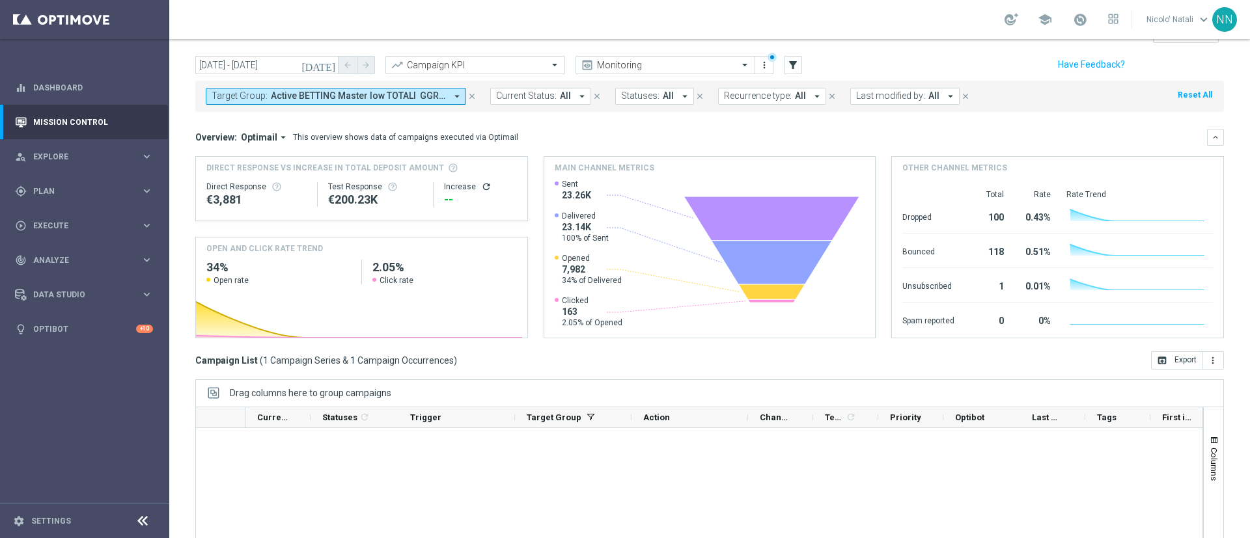
click at [429, 102] on span "Active BETTING Master low TOTALI GGRnb>0" at bounding box center [358, 95] width 175 height 11
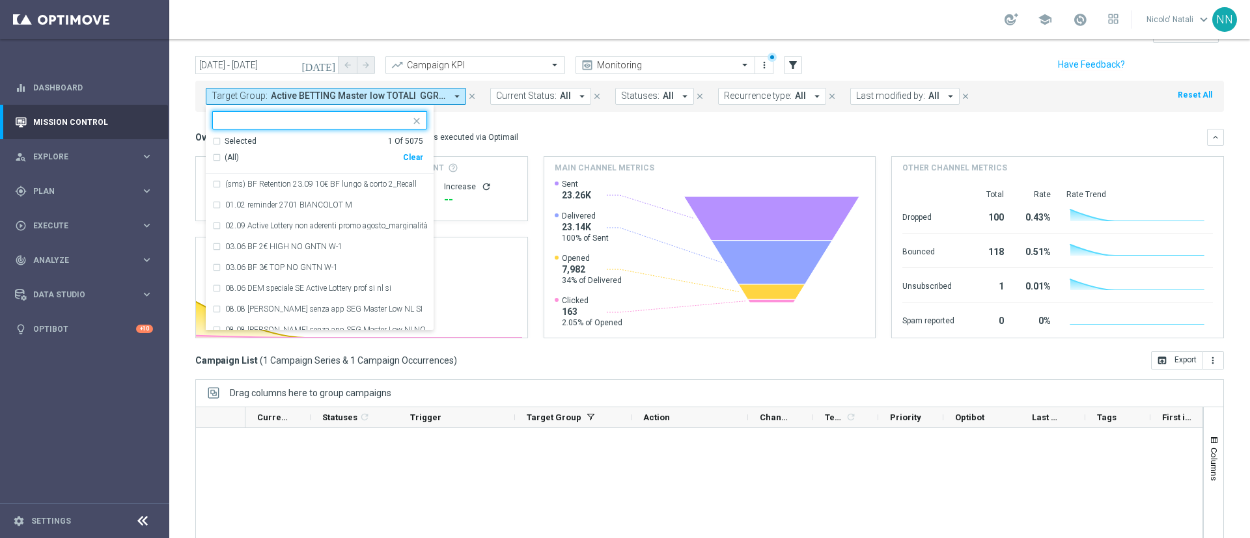
click at [419, 169] on div "(All) Clear" at bounding box center [317, 157] width 211 height 21
click at [0, 0] on div "Clear" at bounding box center [0, 0] width 0 height 0
click at [334, 126] on input "text" at bounding box center [314, 120] width 191 height 11
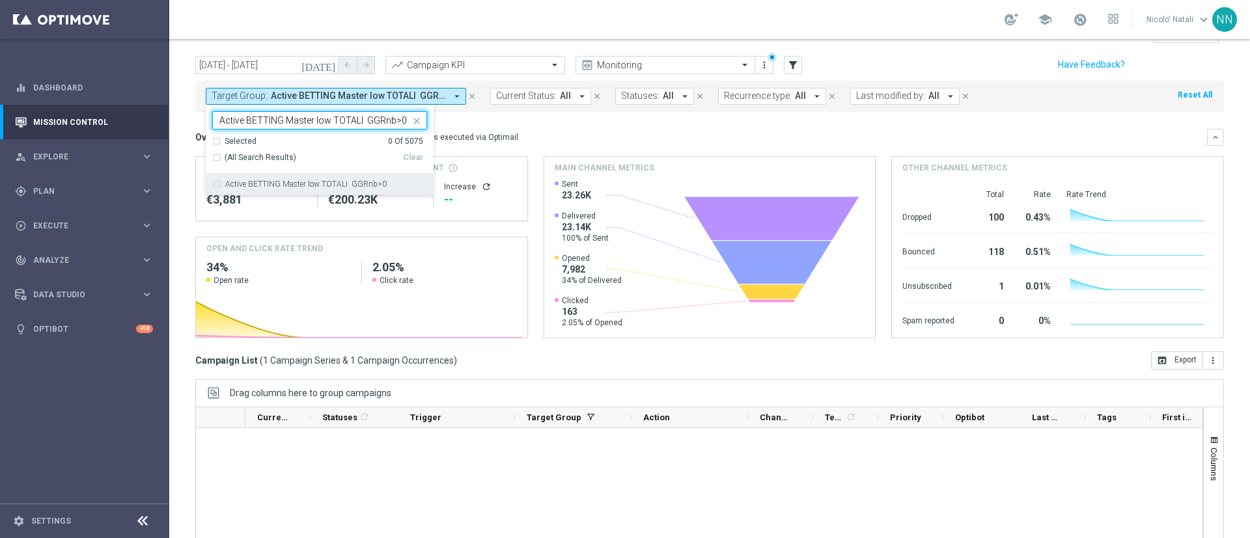
click at [342, 188] on label "Active BETTING Master low TOTALI GGRnb>0" at bounding box center [305, 184] width 161 height 8
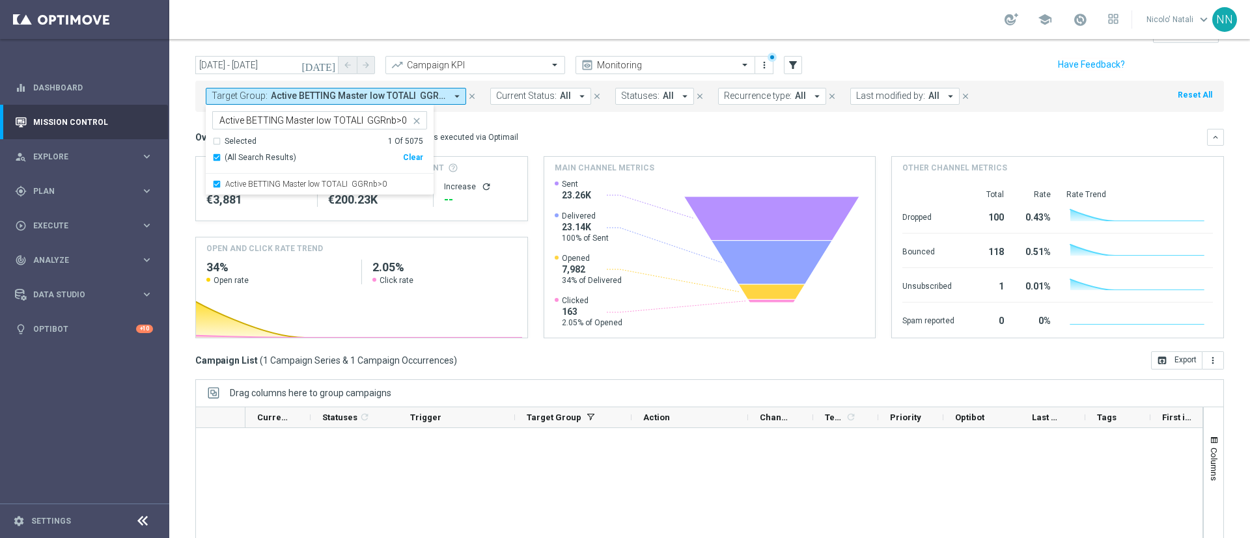
click at [521, 146] on div "Overview: Optimail arrow_drop_down This overview shows data of campaigns execut…" at bounding box center [709, 137] width 1028 height 17
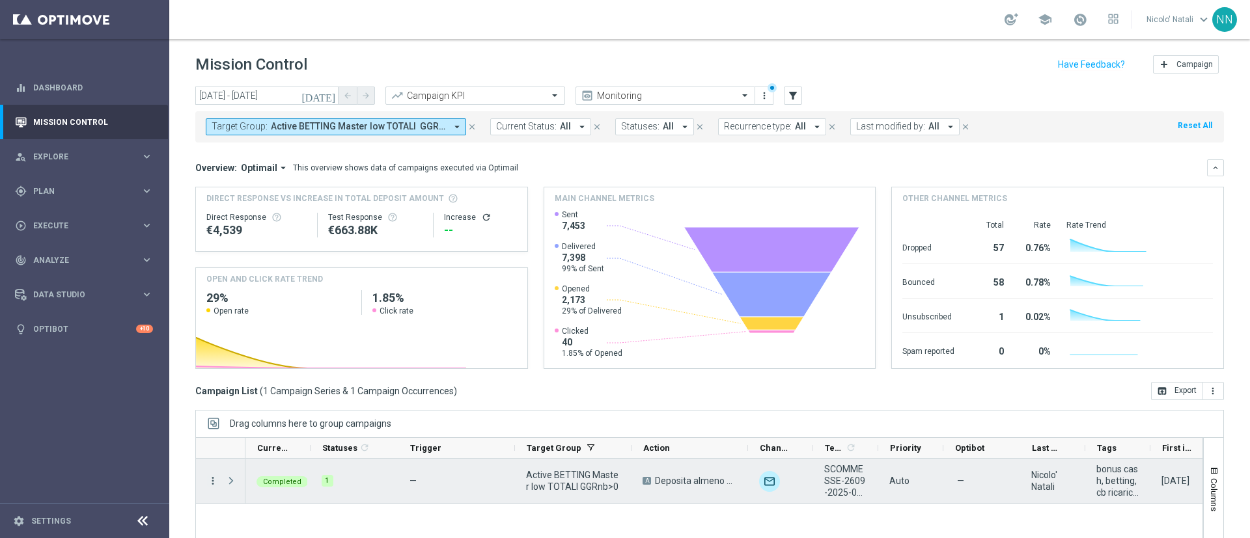
click at [213, 482] on icon "more_vert" at bounding box center [213, 481] width 12 height 12
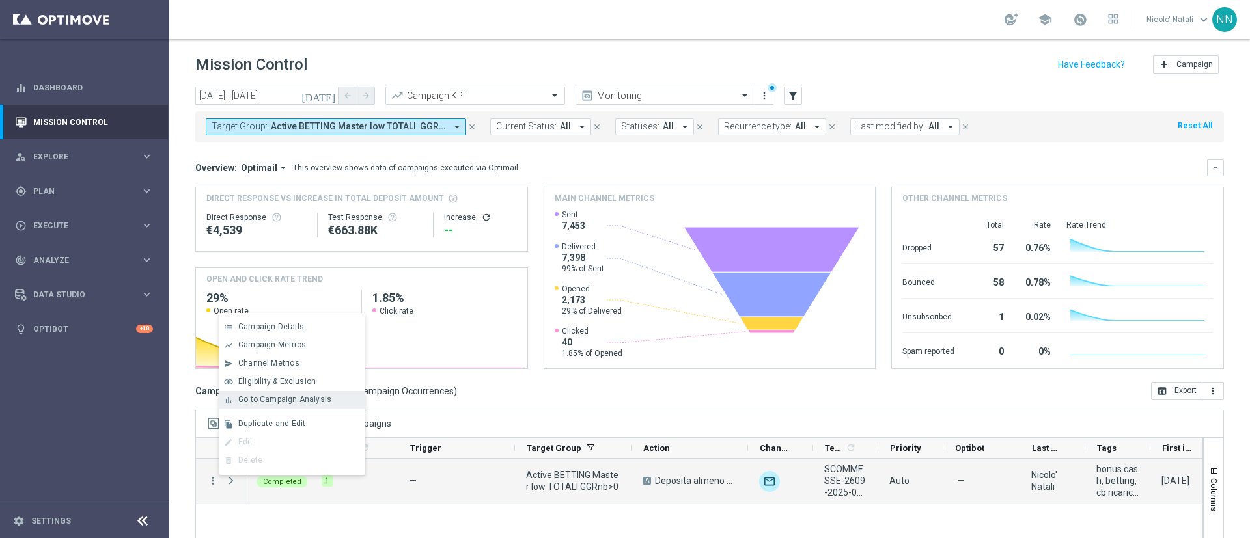
click at [266, 402] on span "Go to Campaign Analysis" at bounding box center [284, 399] width 93 height 9
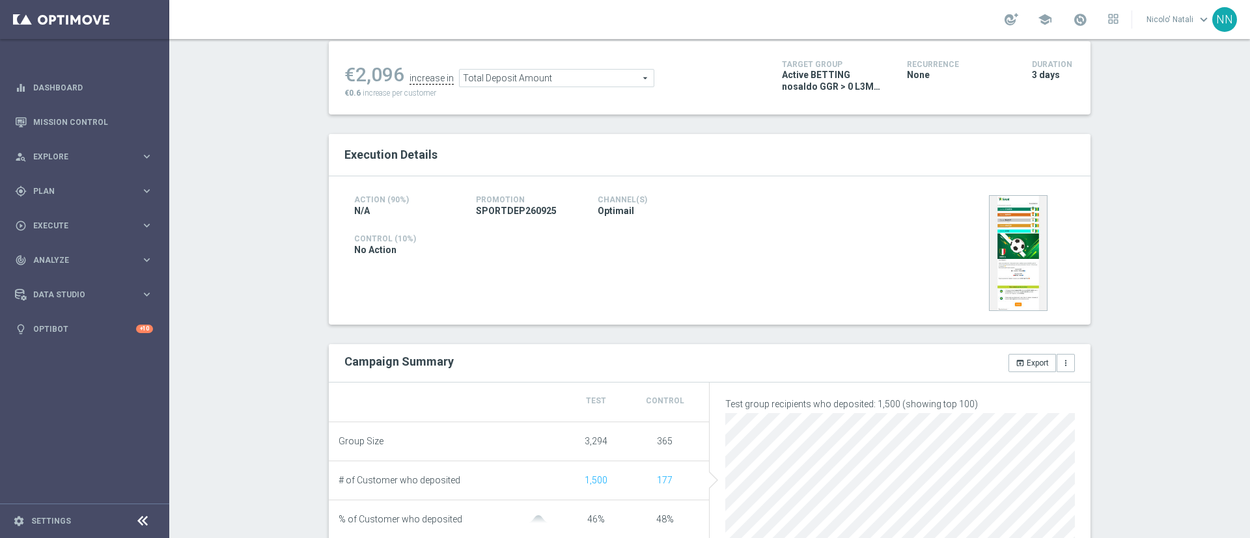
scroll to position [172, 0]
click at [532, 77] on span "Total Deposit Amount" at bounding box center [557, 80] width 194 height 17
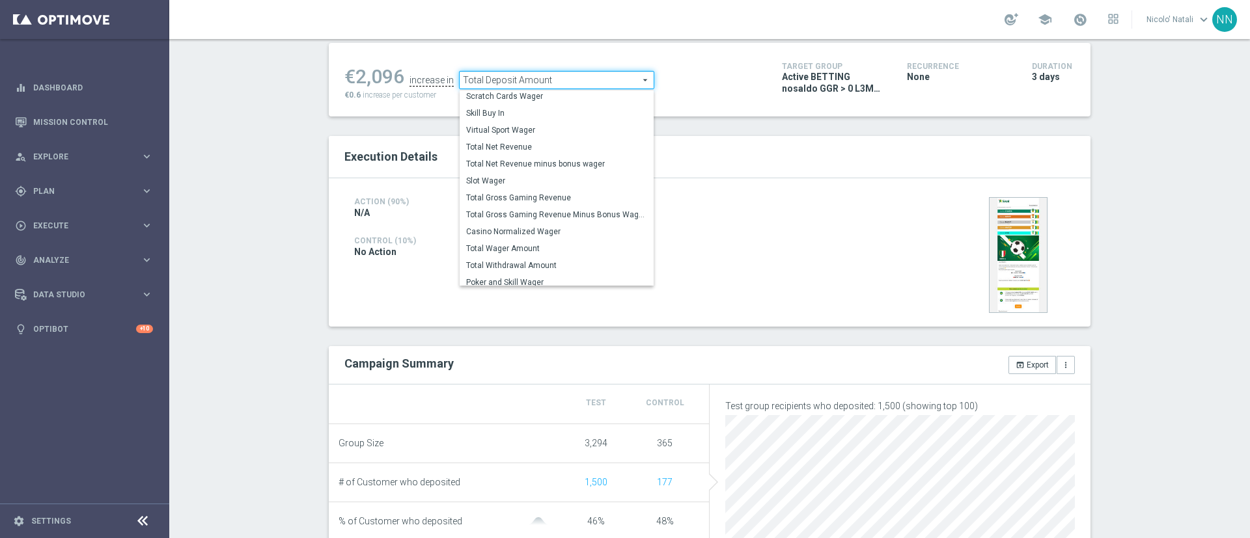
scroll to position [172, 0]
click at [506, 236] on span "Total Wager Amount" at bounding box center [556, 241] width 181 height 10
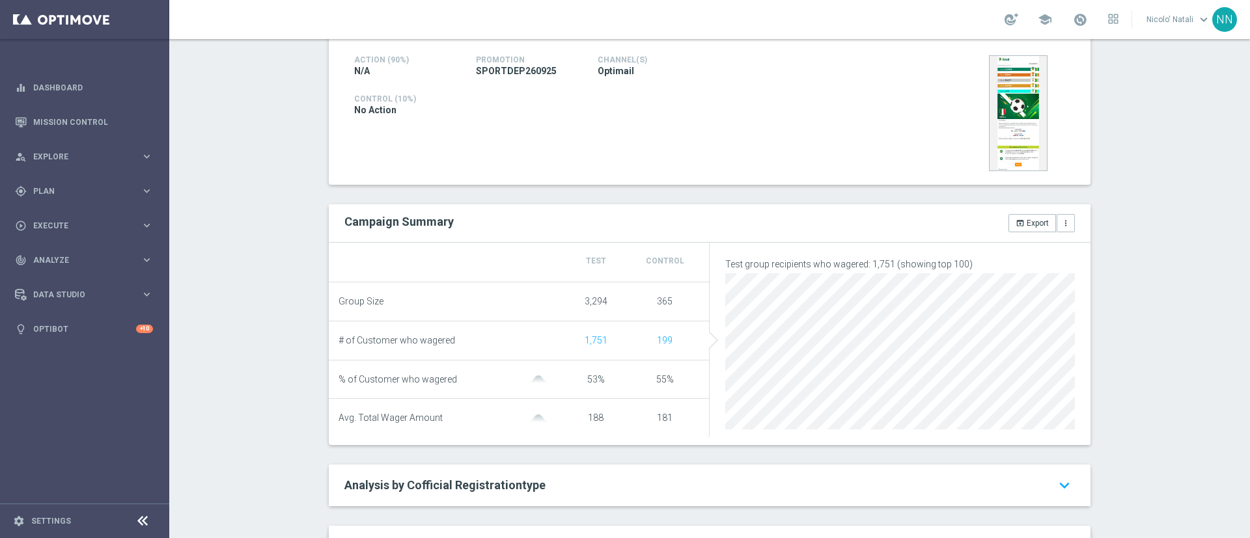
scroll to position [162, 0]
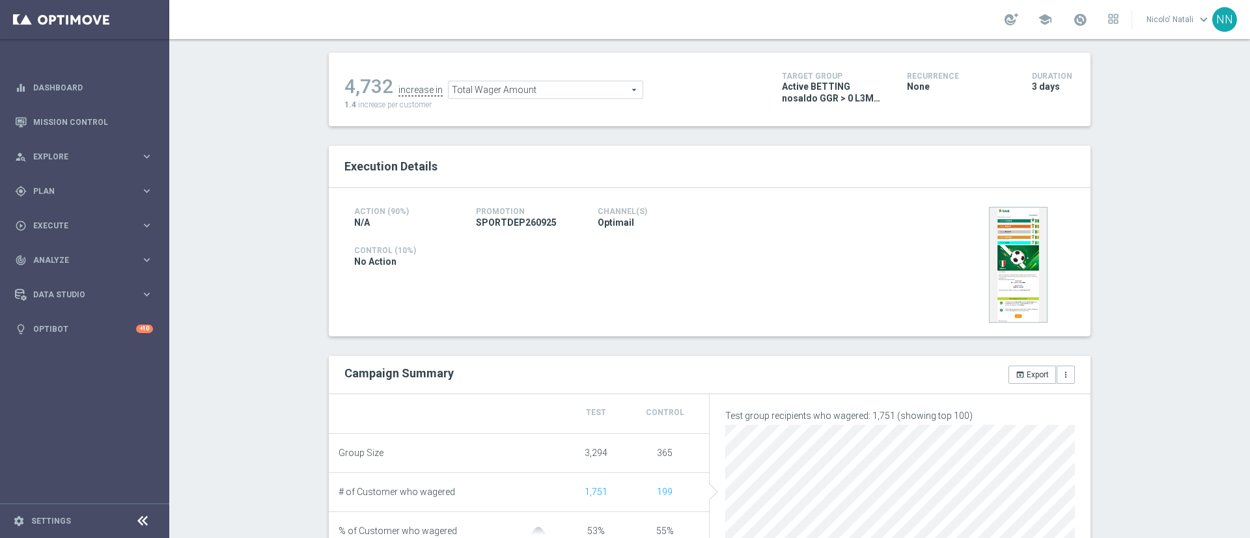
click at [528, 83] on span "Total Wager Amount" at bounding box center [545, 89] width 194 height 17
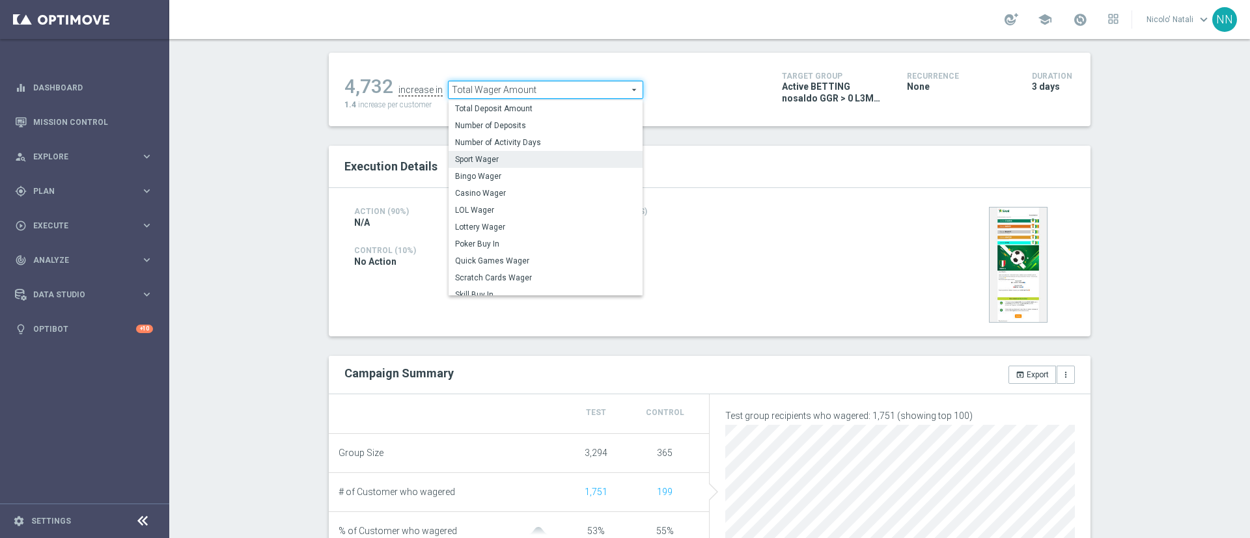
click at [514, 161] on span "Sport Wager" at bounding box center [545, 159] width 181 height 10
type input "Sport Wager"
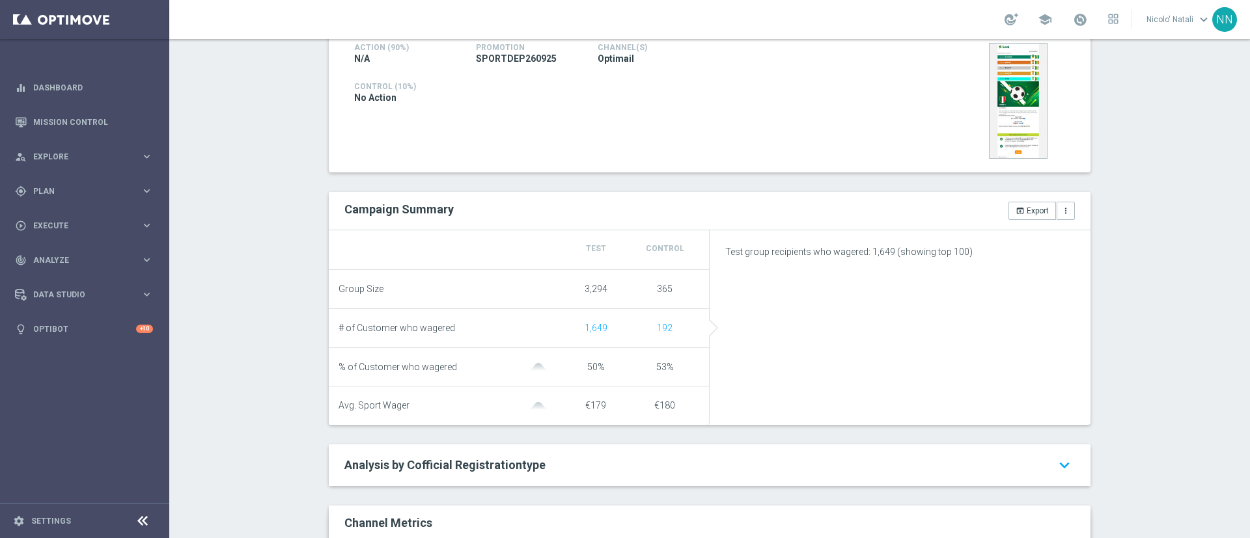
scroll to position [327, 0]
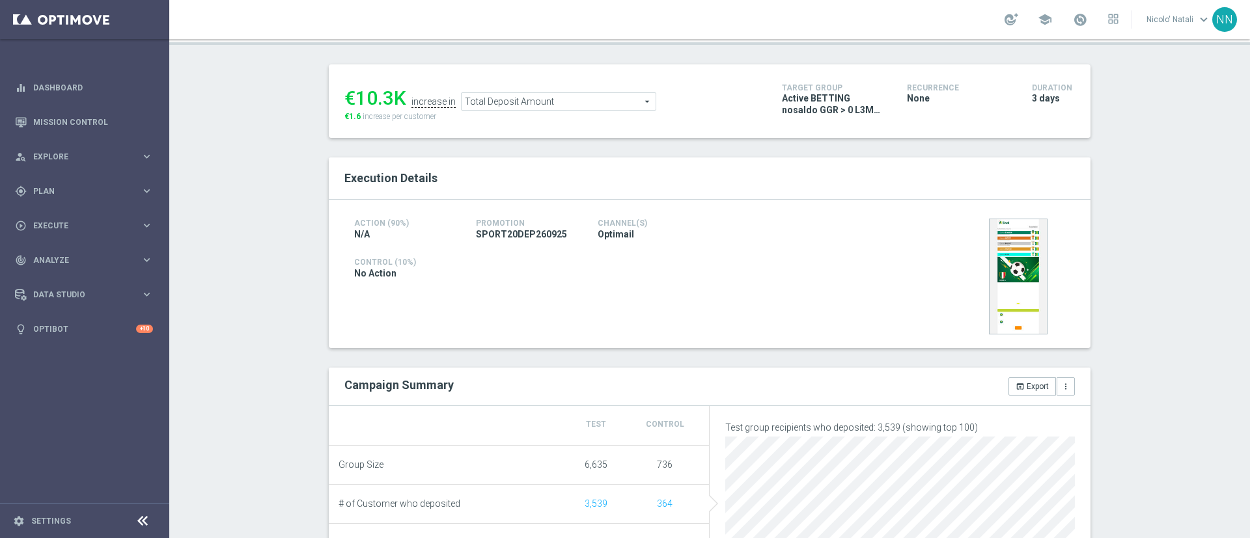
scroll to position [148, 0]
click at [494, 109] on span "Total Deposit Amount" at bounding box center [558, 103] width 194 height 17
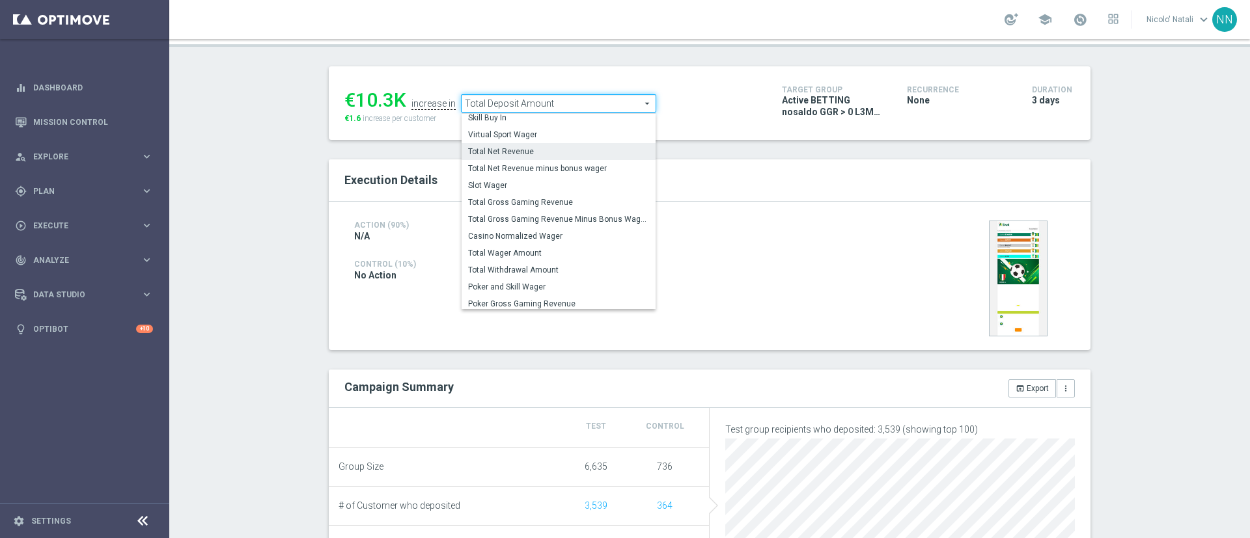
scroll to position [184, 0]
click at [499, 245] on label "Total Wager Amount" at bounding box center [558, 252] width 194 height 17
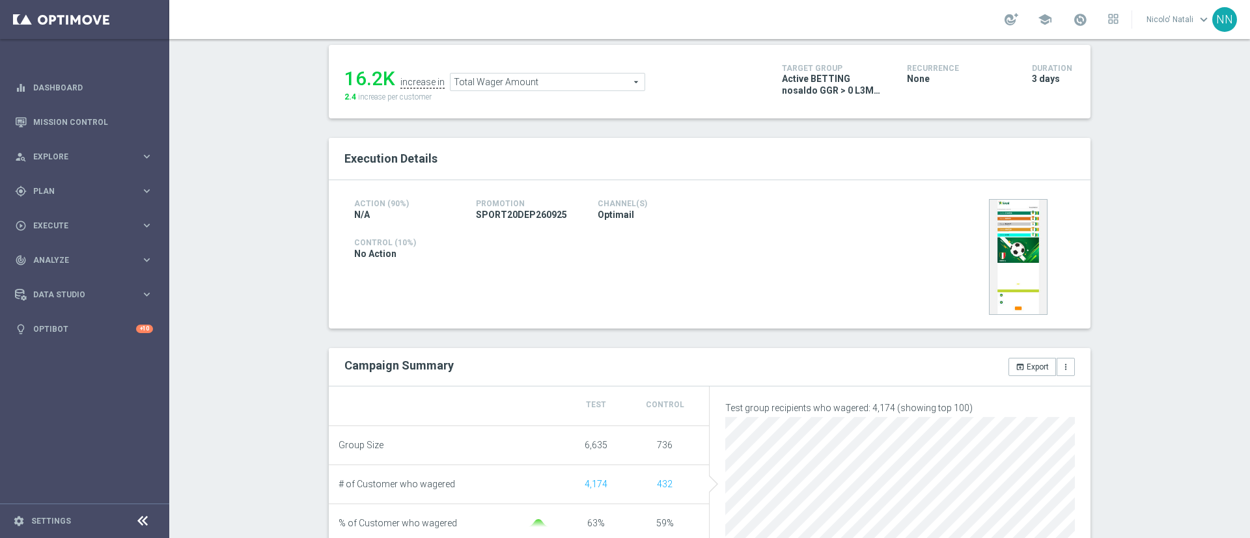
scroll to position [133, 0]
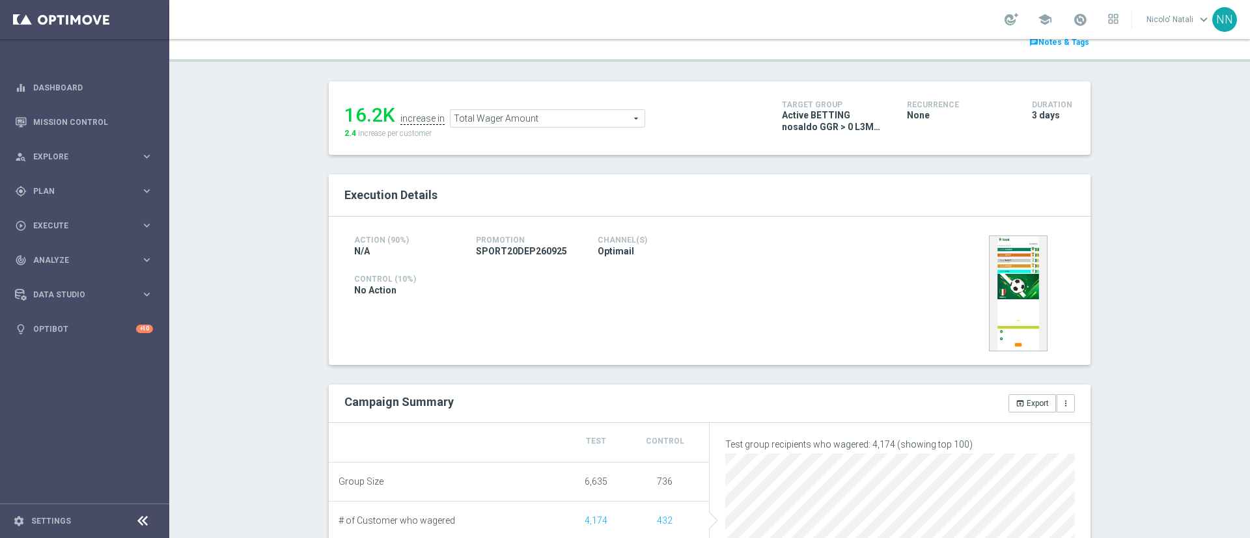
click at [523, 118] on span "Total Wager Amount" at bounding box center [547, 118] width 194 height 17
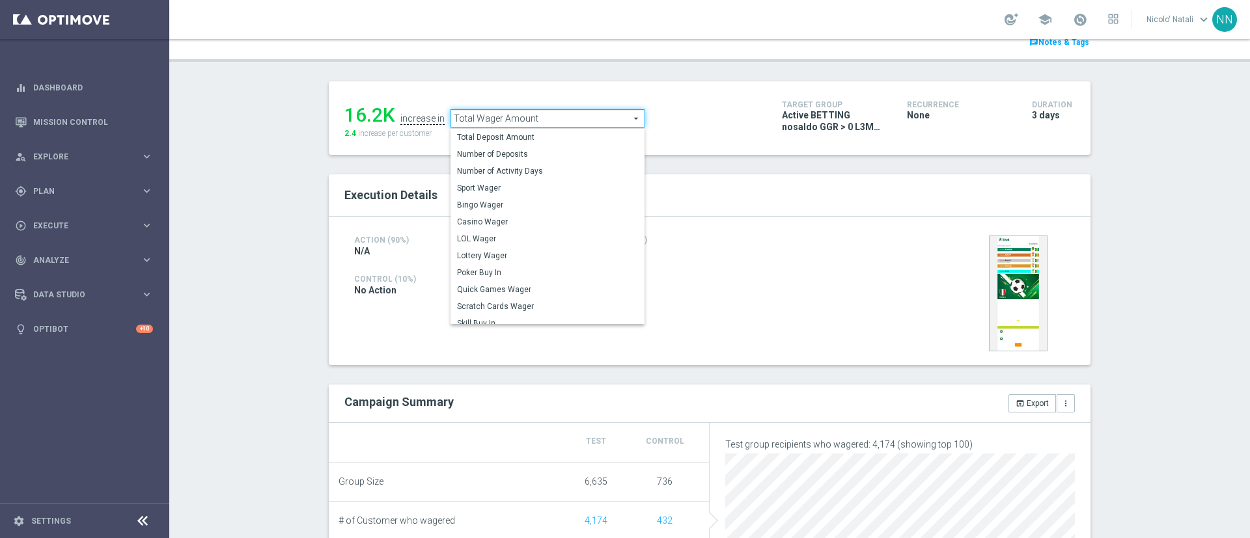
click at [520, 128] on div "Total Wager Amount Total Wager Amount arrow_drop_down search Total Deposit Amou…" at bounding box center [547, 118] width 195 height 18
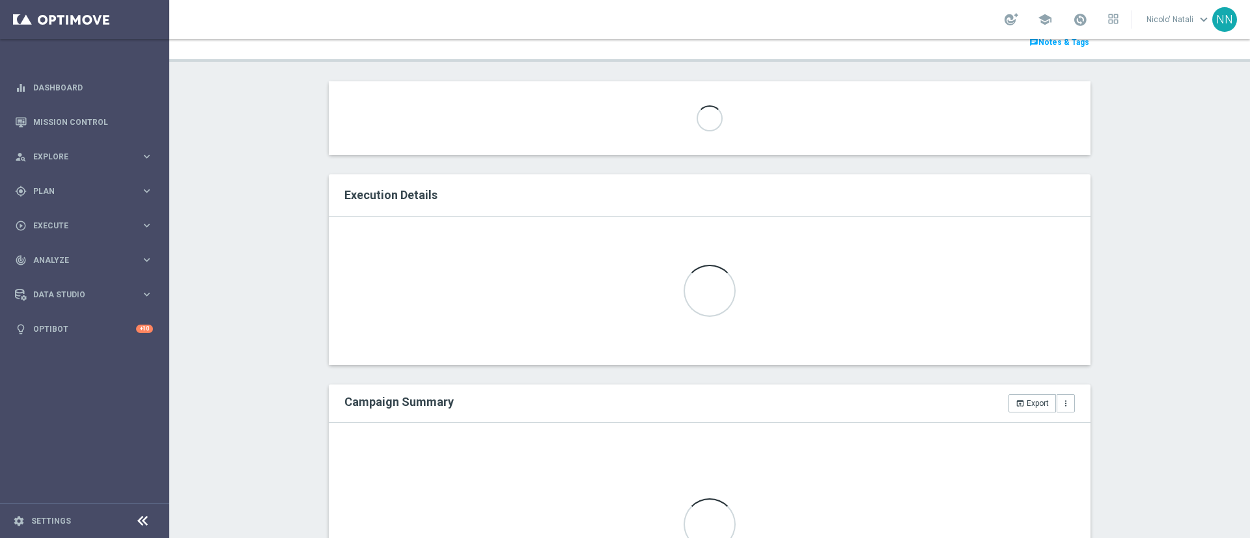
click at [520, 128] on div "Loading..." at bounding box center [710, 118] width 762 height 74
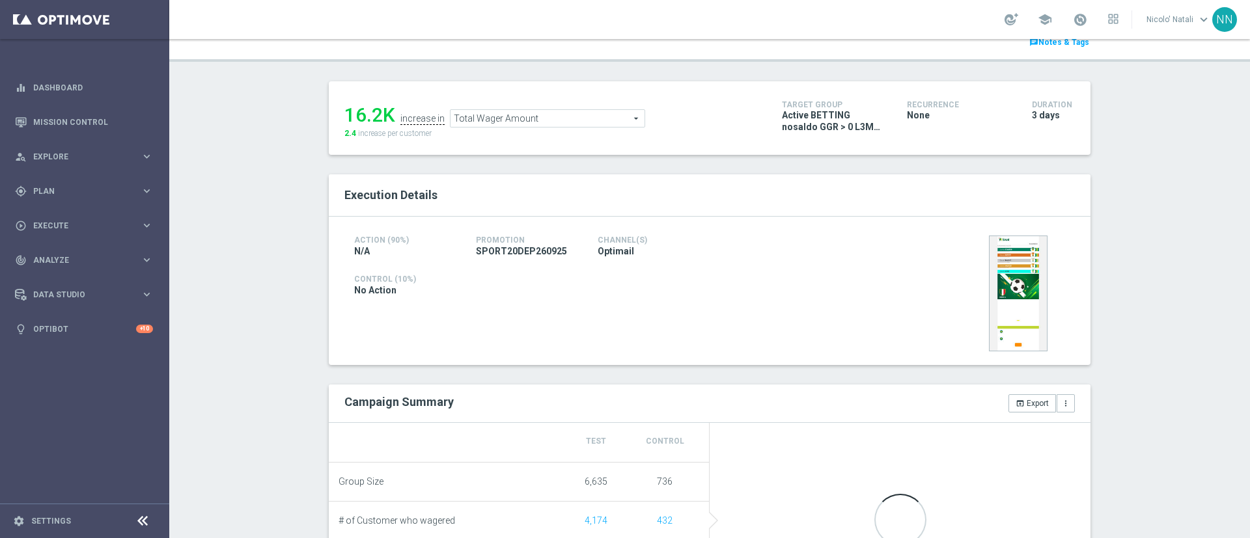
click at [520, 116] on span "Total Wager Amount" at bounding box center [547, 118] width 194 height 17
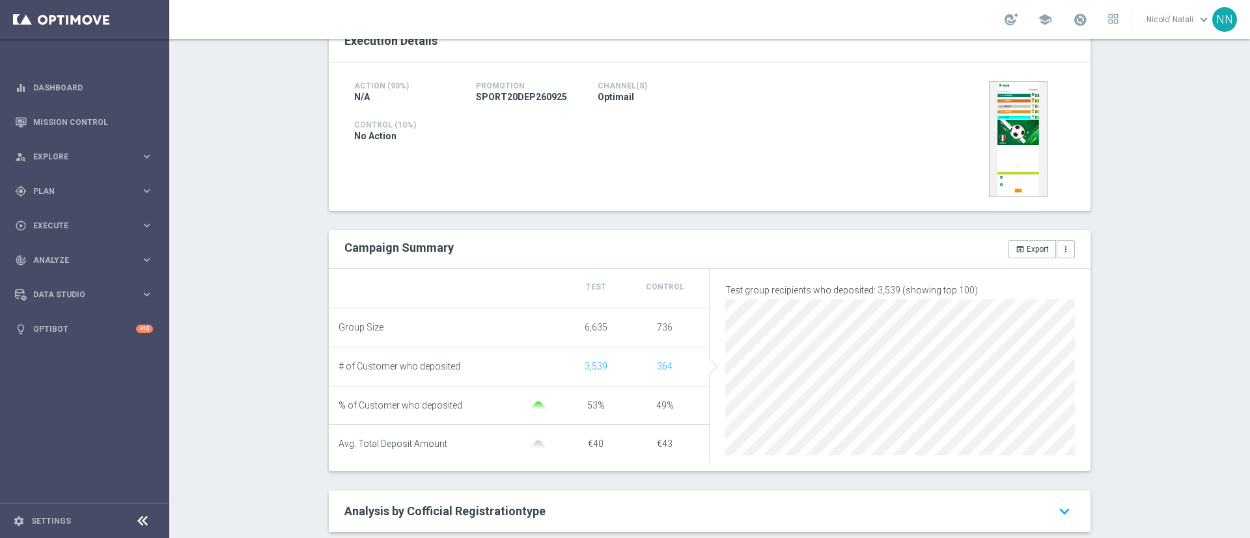
scroll to position [3, 0]
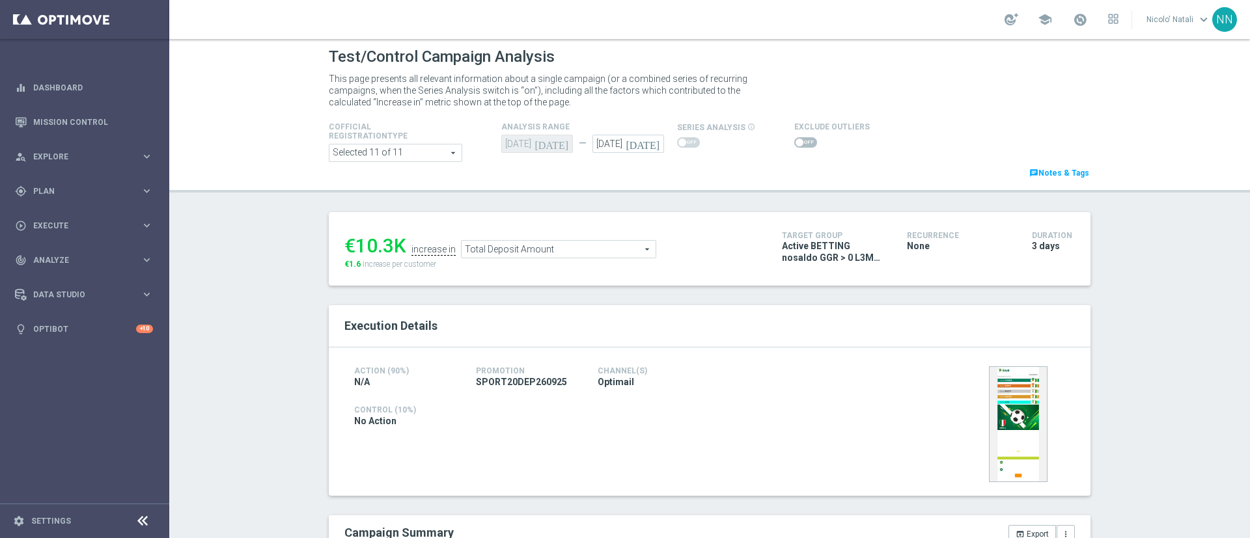
click at [502, 245] on span "Total Deposit Amount" at bounding box center [558, 249] width 194 height 17
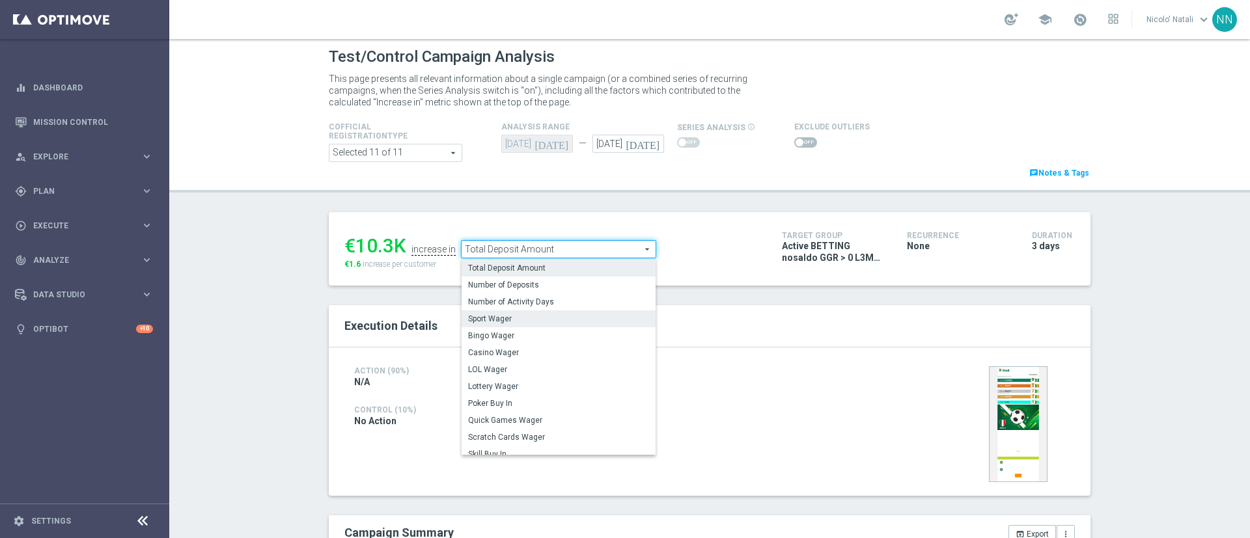
click at [494, 321] on span "Sport Wager" at bounding box center [558, 319] width 181 height 10
type input "Sport Wager"
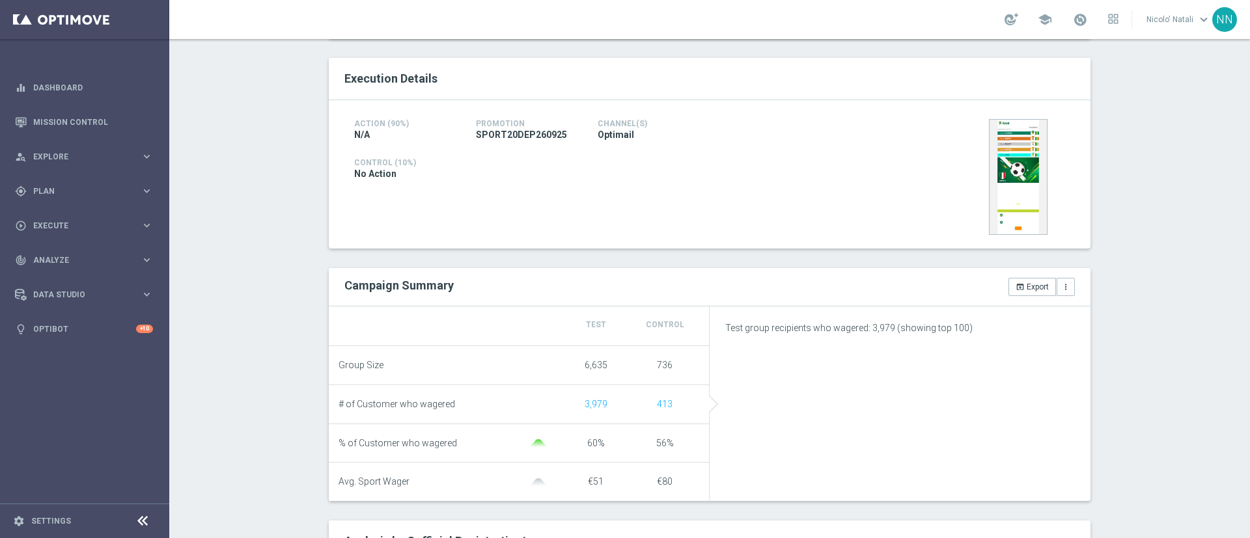
scroll to position [103, 0]
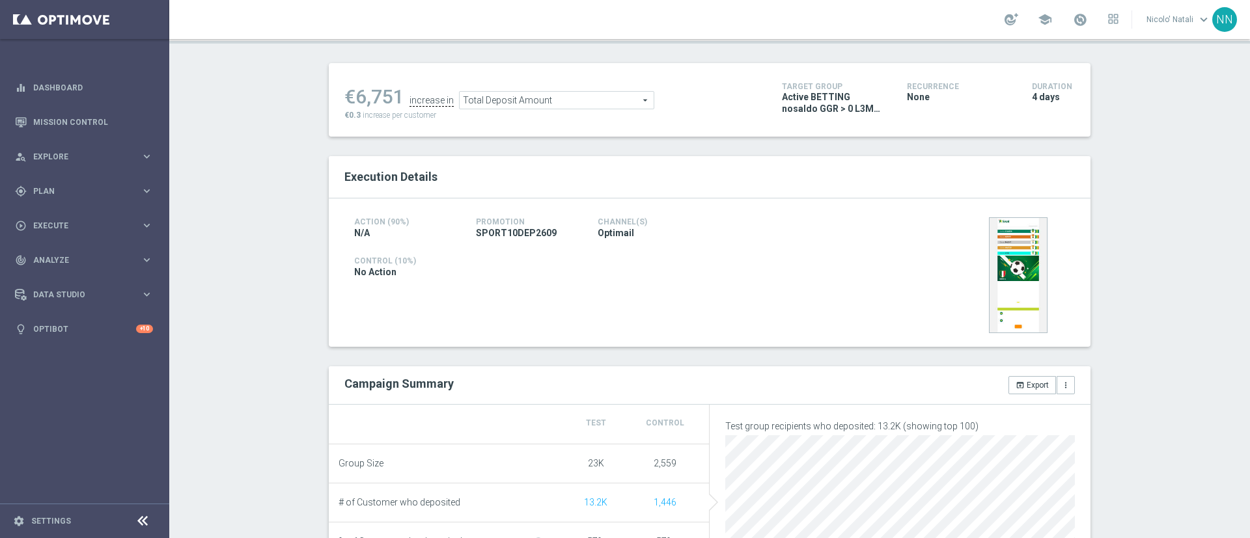
scroll to position [146, 0]
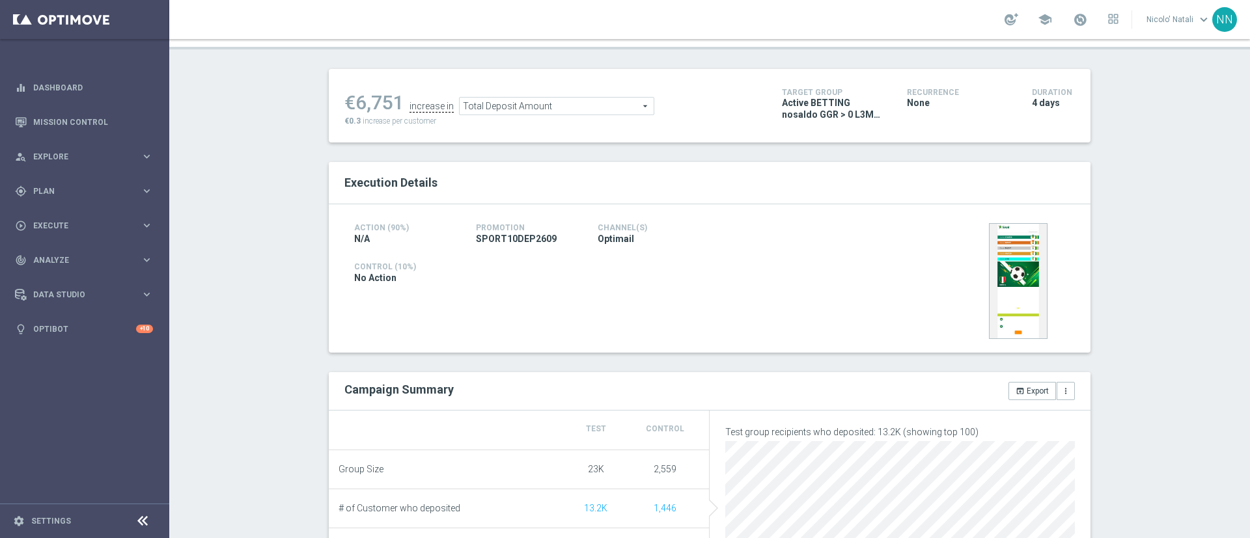
click at [517, 105] on span "Total Deposit Amount" at bounding box center [557, 106] width 194 height 17
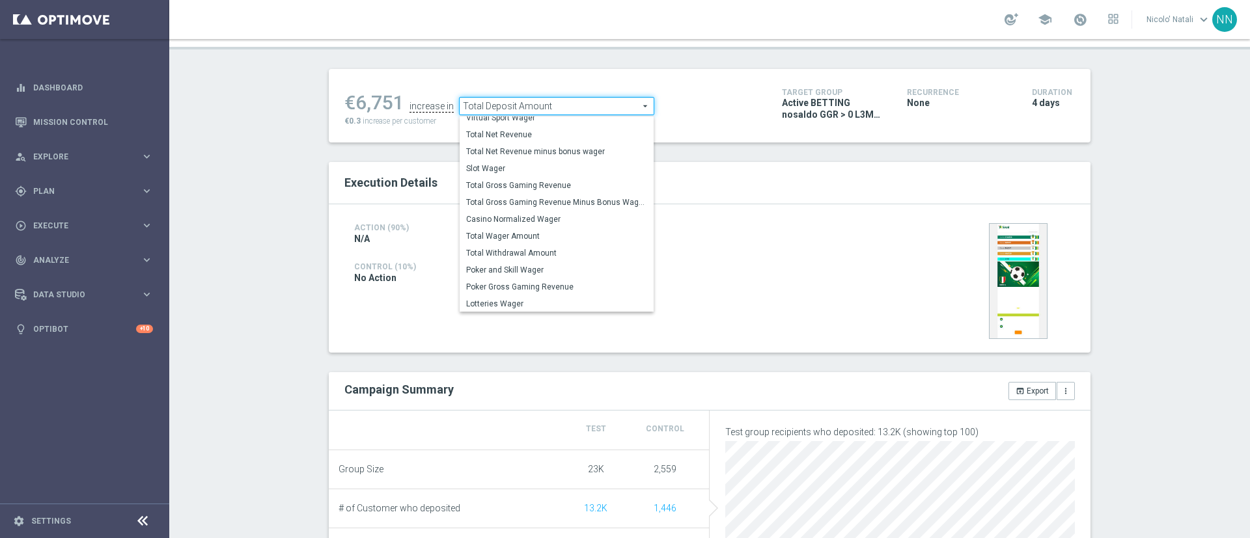
scroll to position [203, 0]
click at [504, 230] on label "Total Wager Amount" at bounding box center [557, 235] width 194 height 17
type input "Total Wager Amount"
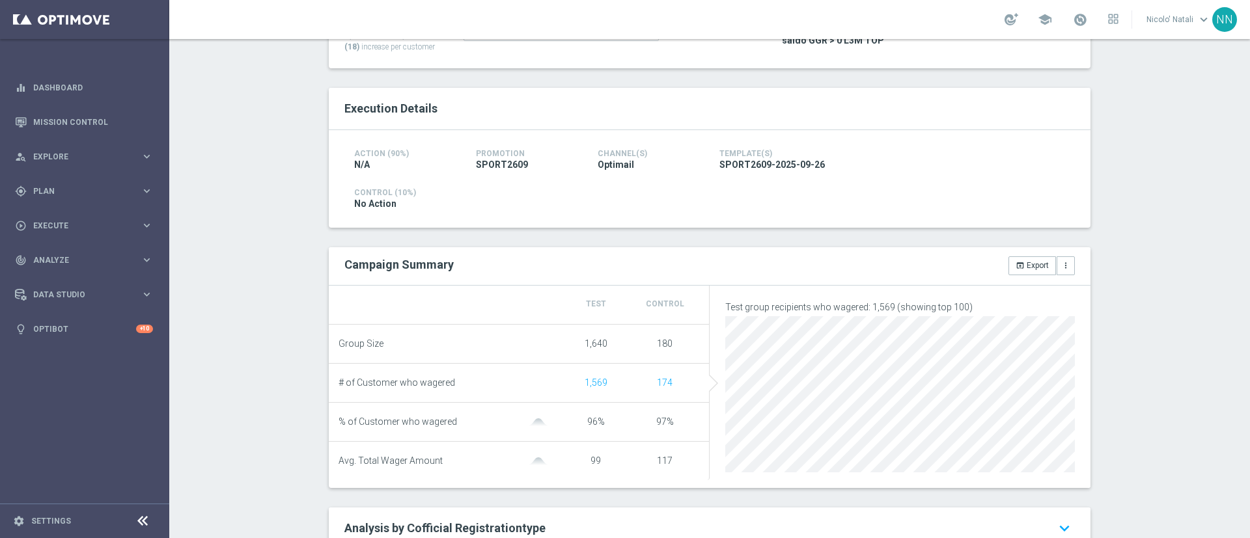
scroll to position [99, 0]
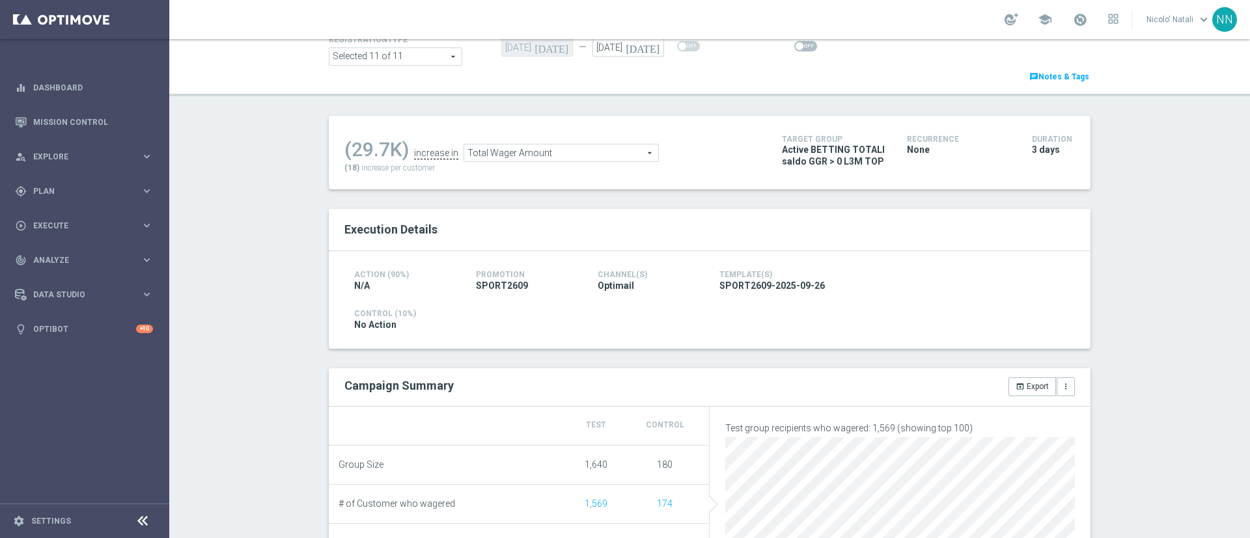
click at [517, 148] on span "Total Wager Amount" at bounding box center [561, 152] width 194 height 17
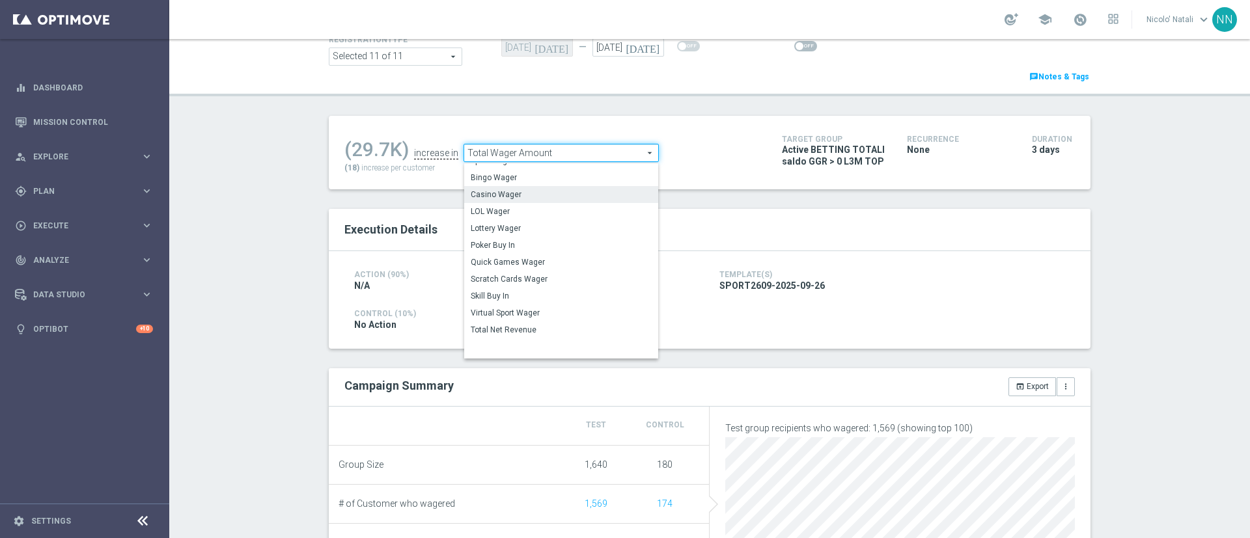
scroll to position [1, 0]
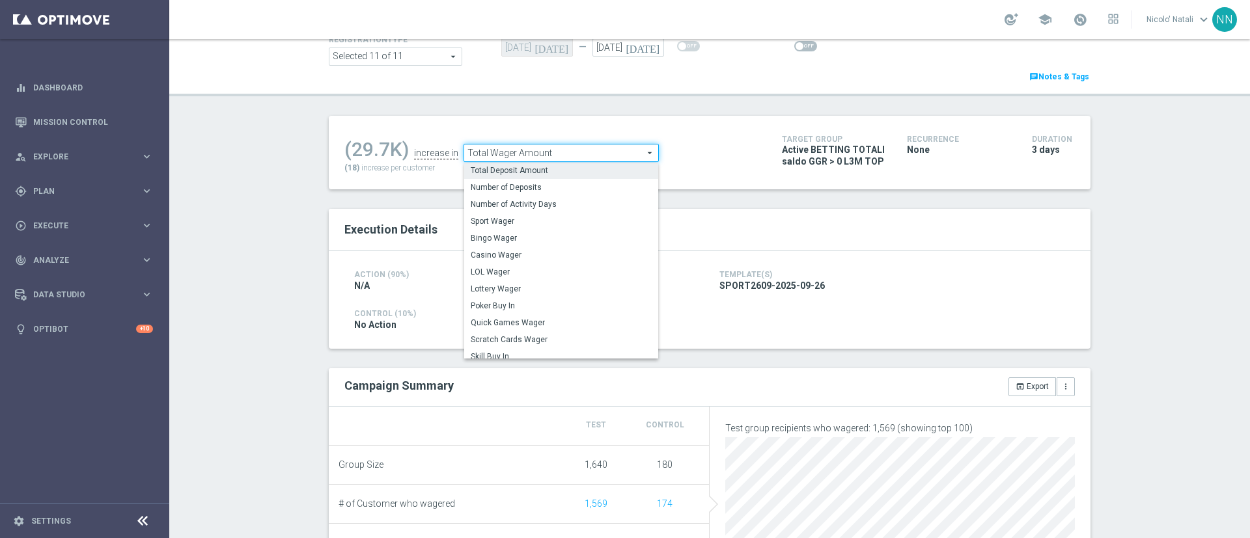
click at [517, 165] on span "Total Deposit Amount" at bounding box center [561, 170] width 181 height 10
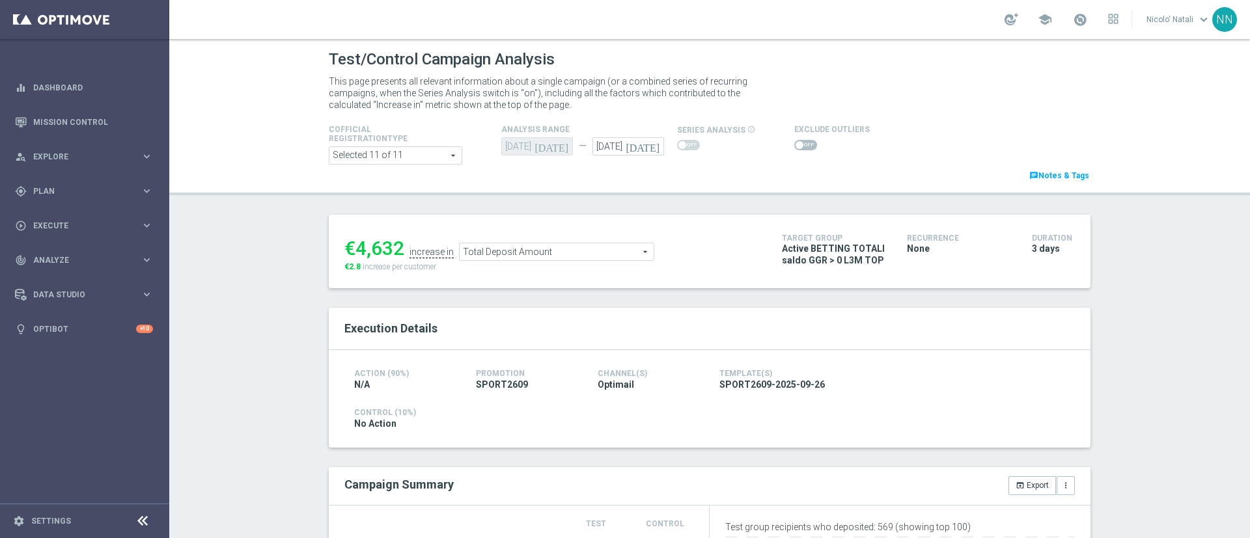
click at [525, 262] on div "€4,632 increase in Total Deposit Amount Total Deposit Amount arrow_drop_down se…" at bounding box center [553, 251] width 418 height 42
click at [525, 260] on span "Total Deposit Amount" at bounding box center [557, 251] width 194 height 17
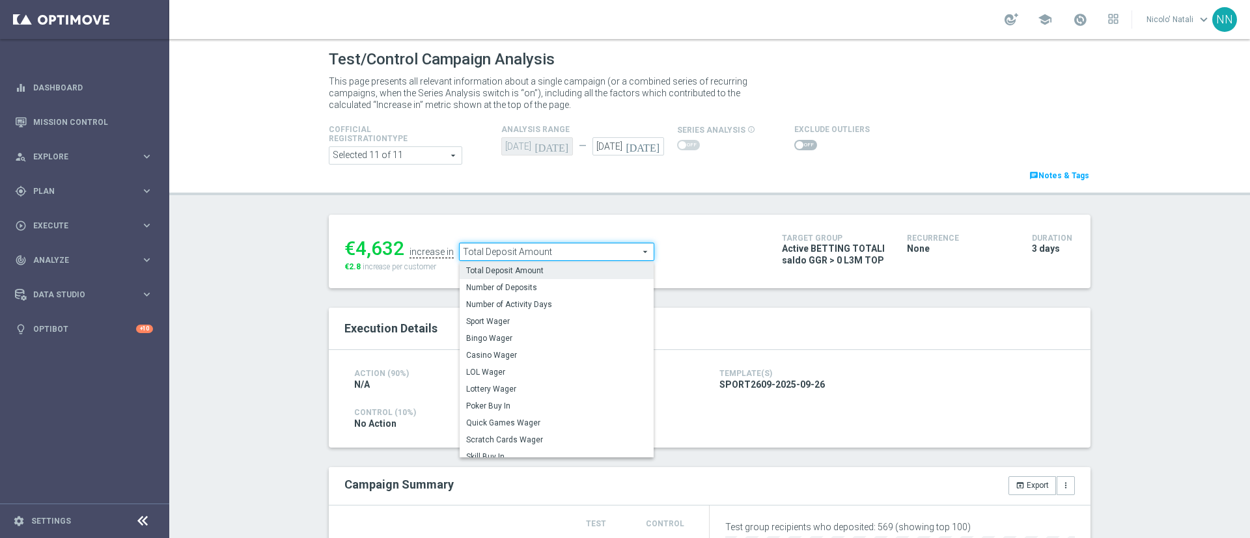
click at [525, 257] on span "Total Deposit Amount" at bounding box center [557, 251] width 194 height 17
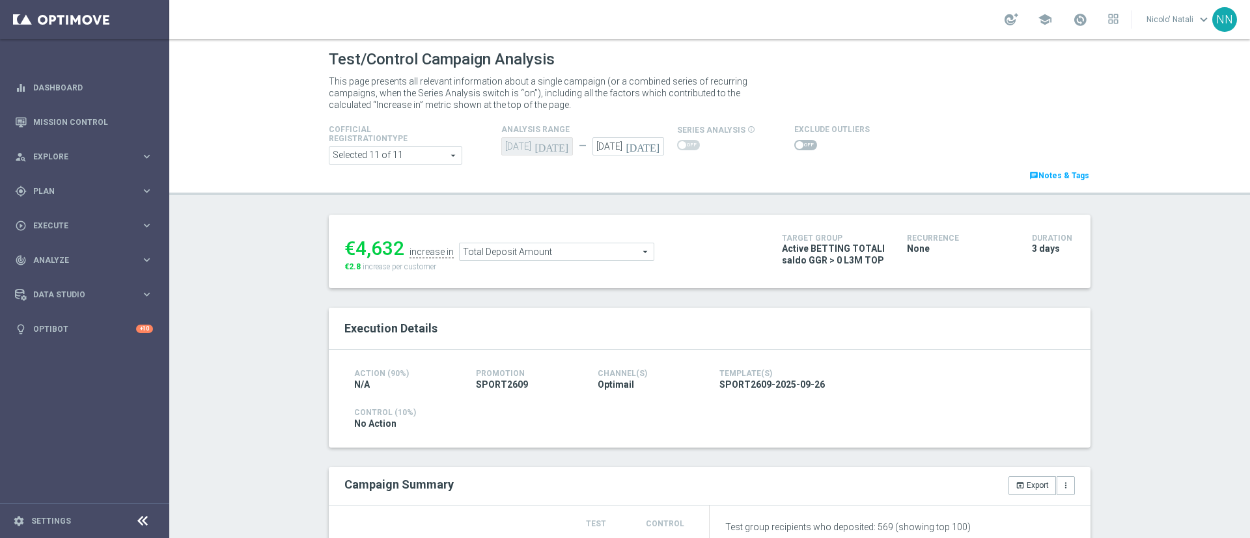
click at [527, 251] on span "Total Deposit Amount" at bounding box center [557, 251] width 194 height 17
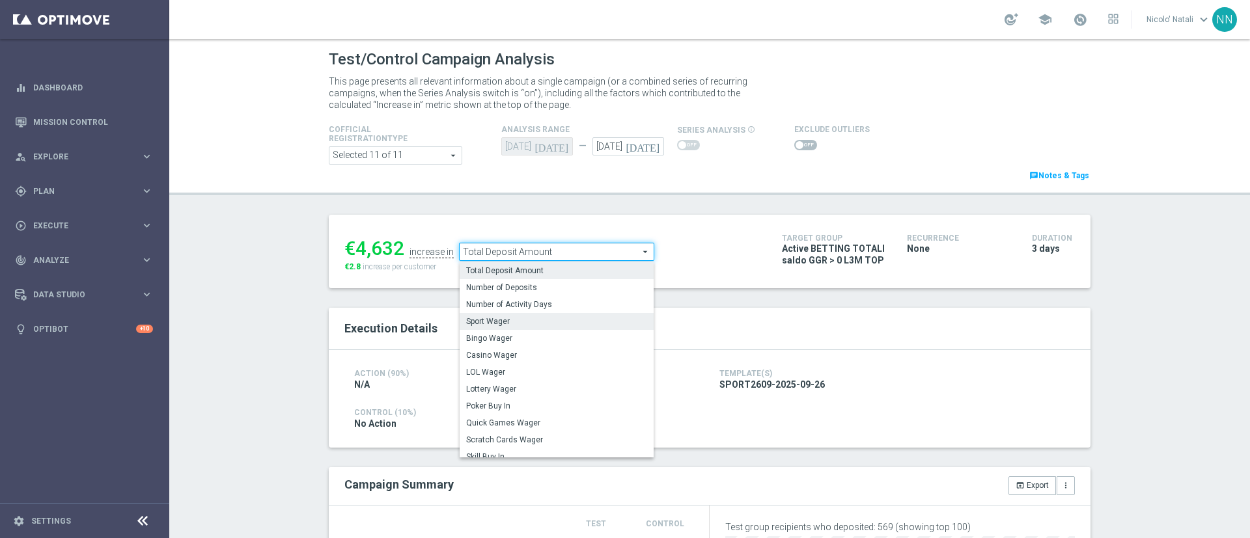
click at [514, 321] on span "Sport Wager" at bounding box center [556, 321] width 181 height 10
type input "Sport Wager"
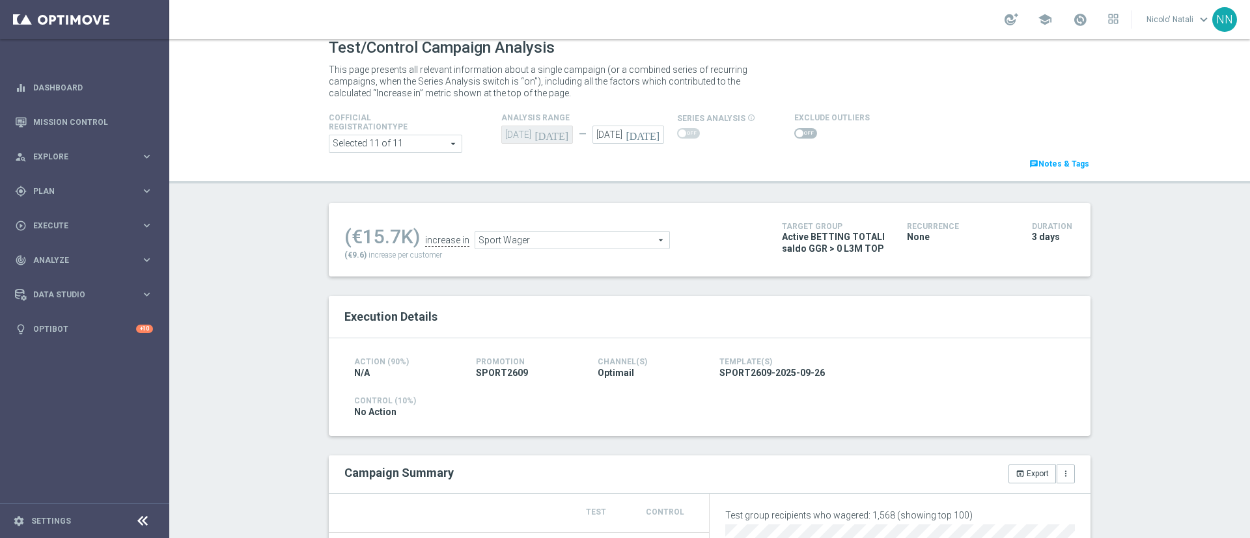
scroll to position [8, 0]
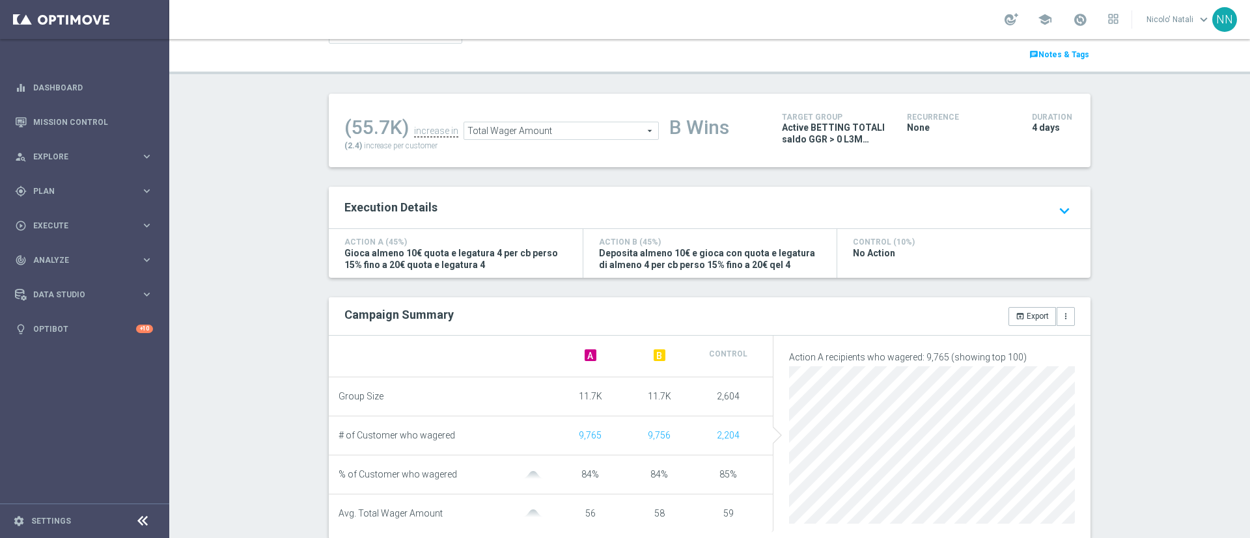
scroll to position [109, 0]
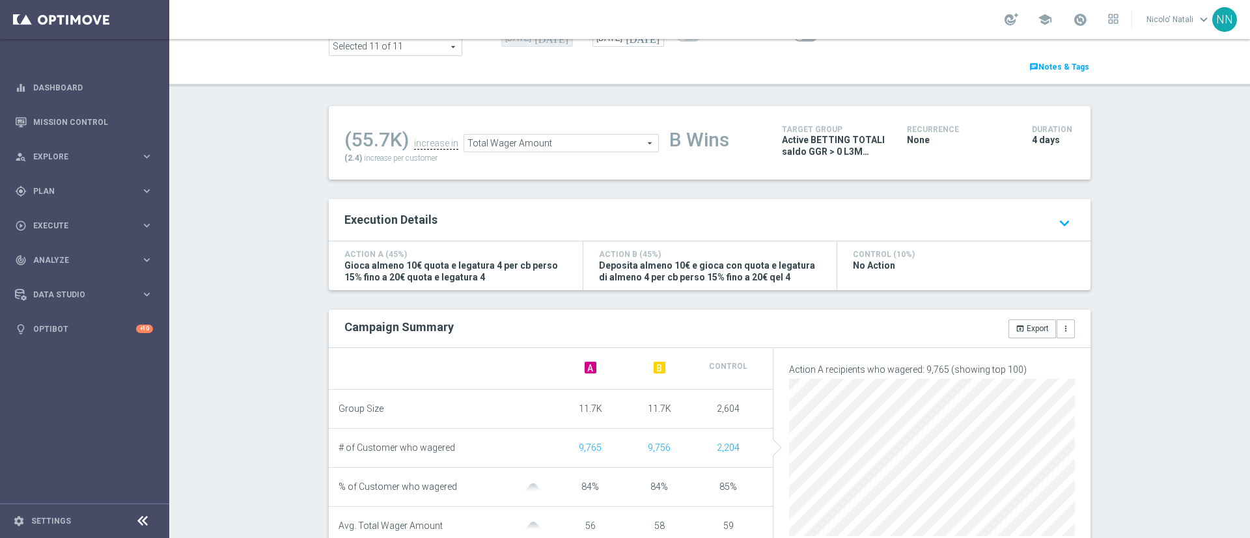
click at [566, 148] on span "Total Wager Amount" at bounding box center [561, 143] width 194 height 17
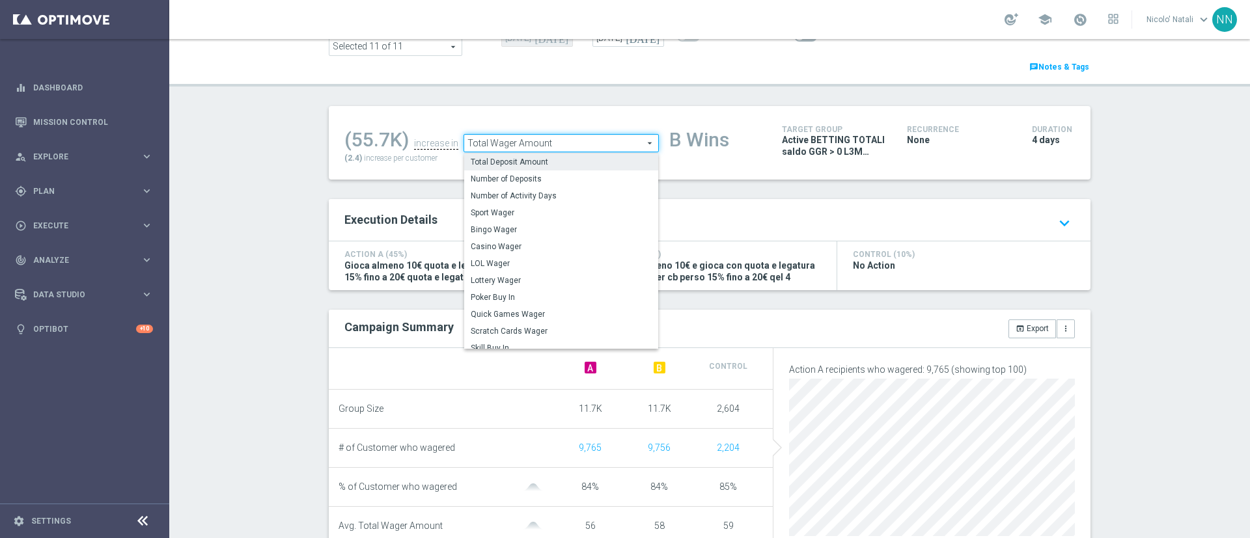
click at [562, 163] on span "Total Deposit Amount" at bounding box center [561, 162] width 181 height 10
type input "Total Deposit Amount"
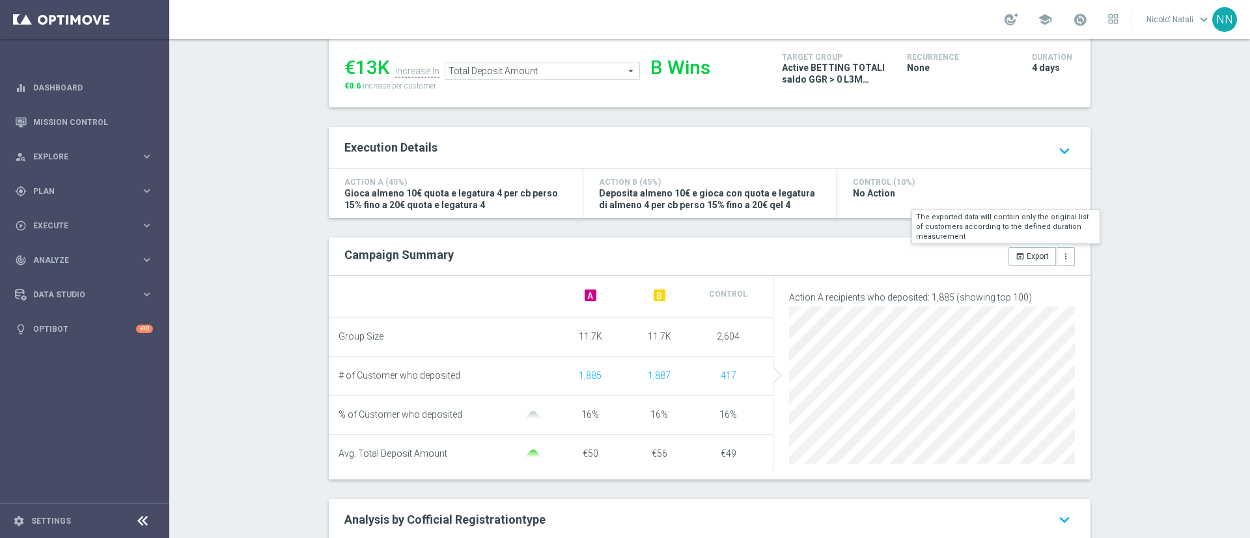
scroll to position [82, 0]
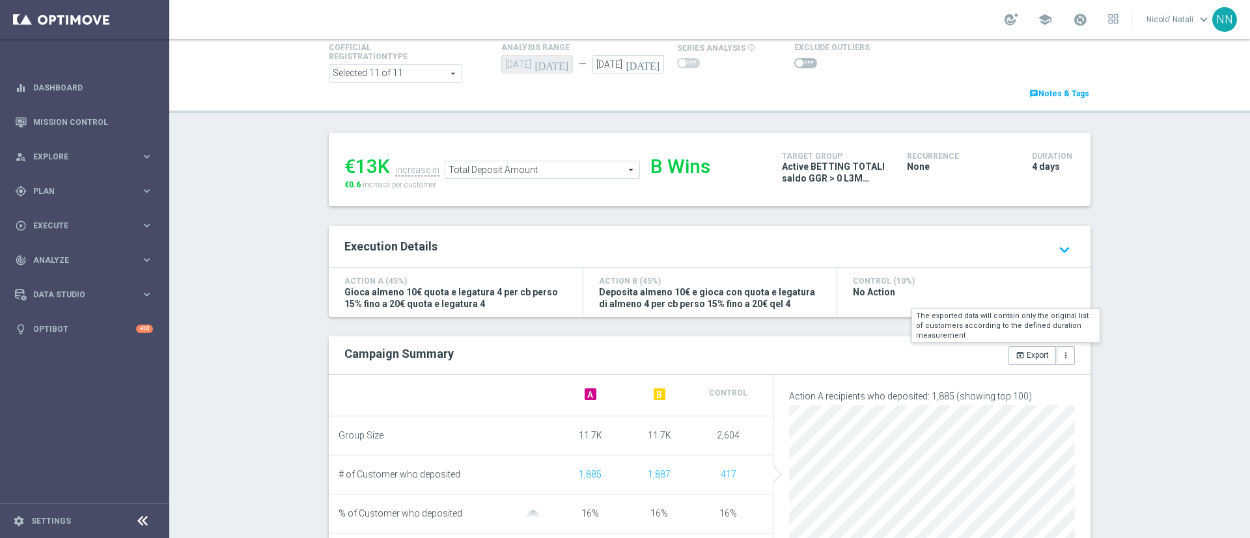
click at [495, 173] on span "Total Deposit Amount" at bounding box center [542, 169] width 194 height 17
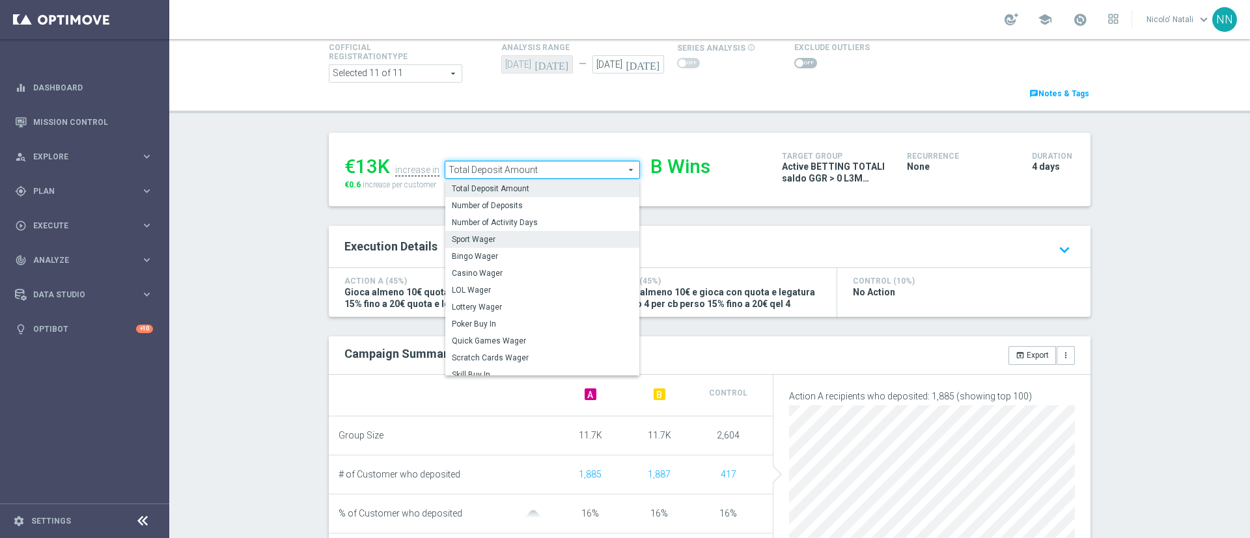
click at [483, 238] on span "Sport Wager" at bounding box center [542, 239] width 181 height 10
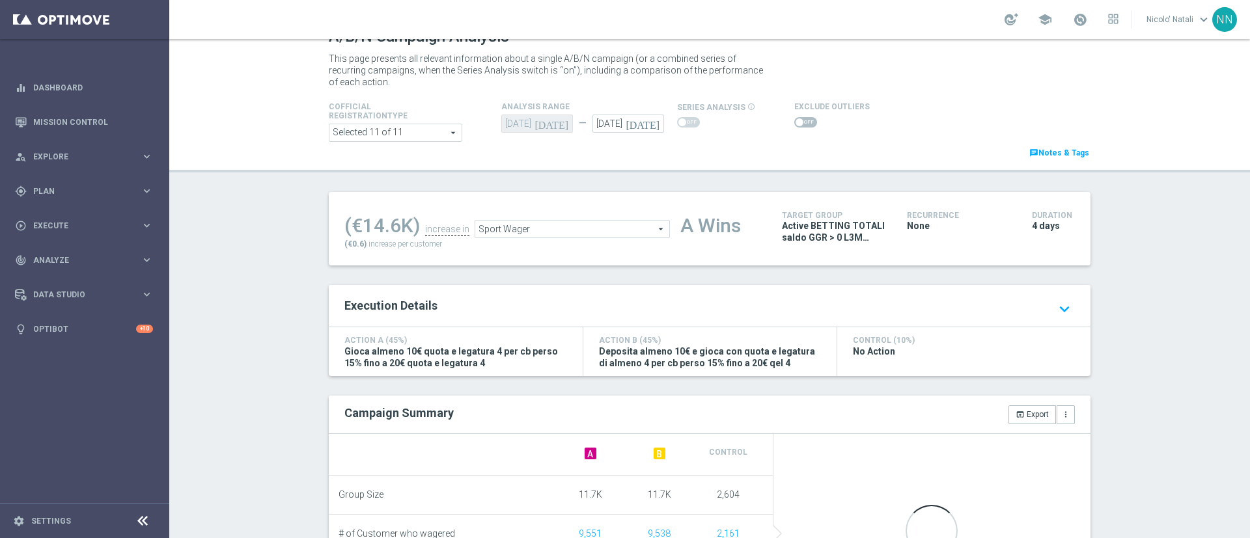
scroll to position [21, 0]
click at [496, 223] on span "Sport Wager" at bounding box center [572, 230] width 194 height 17
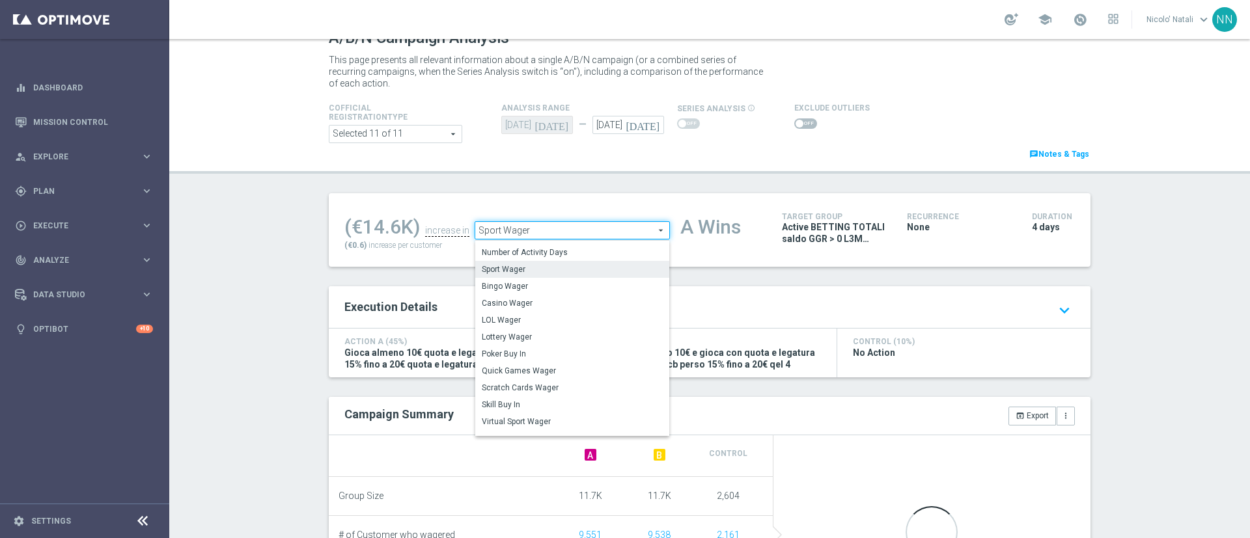
scroll to position [0, 0]
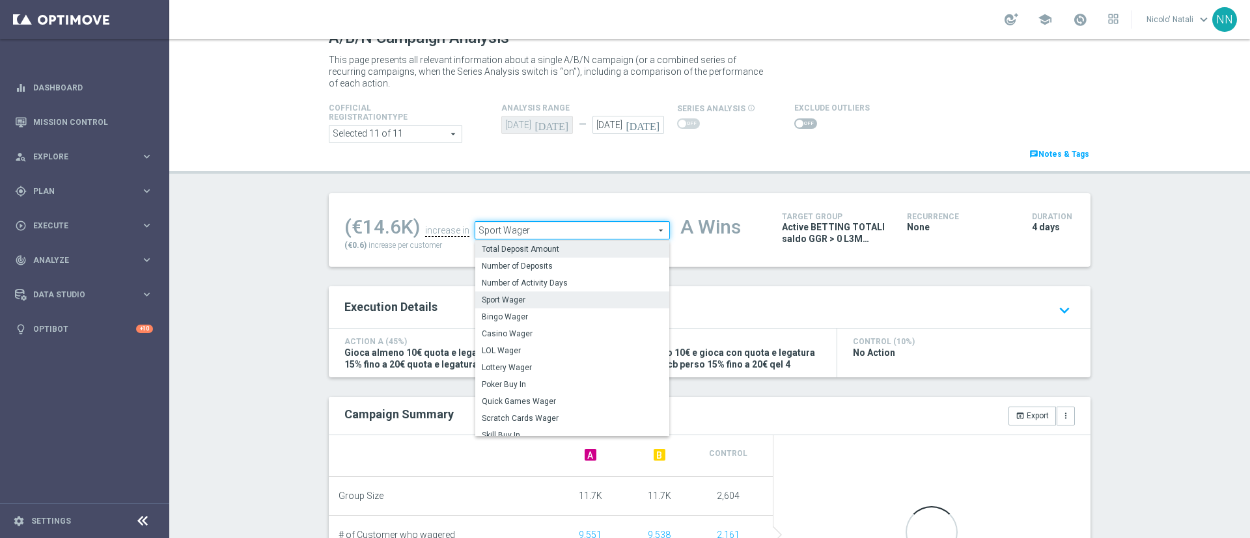
click at [519, 245] on span "Total Deposit Amount" at bounding box center [572, 249] width 181 height 10
type input "Total Deposit Amount"
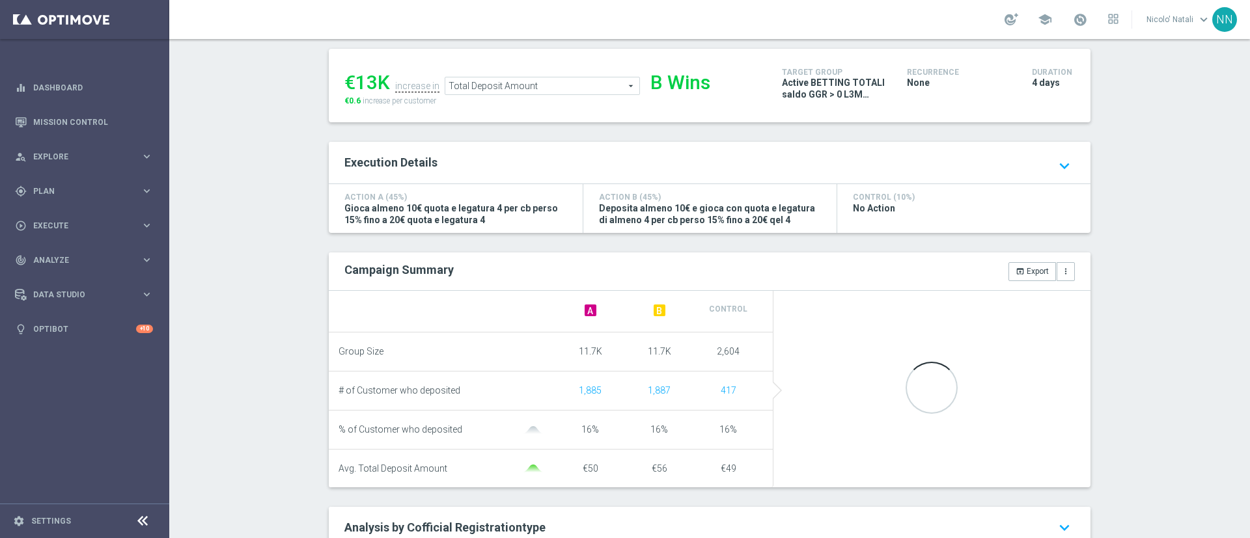
scroll to position [167, 0]
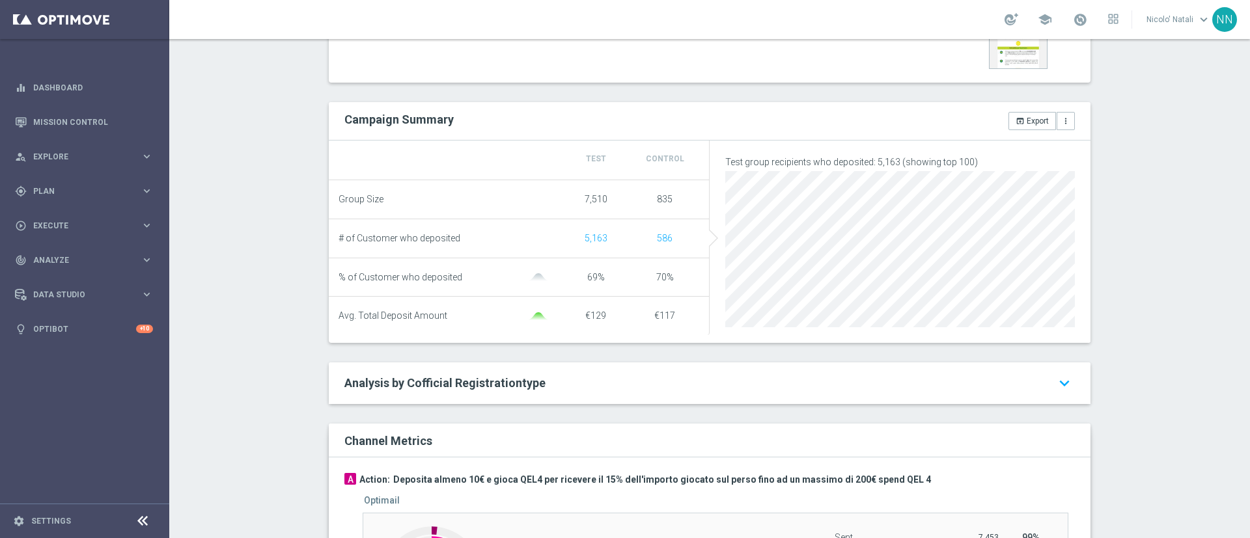
scroll to position [137, 0]
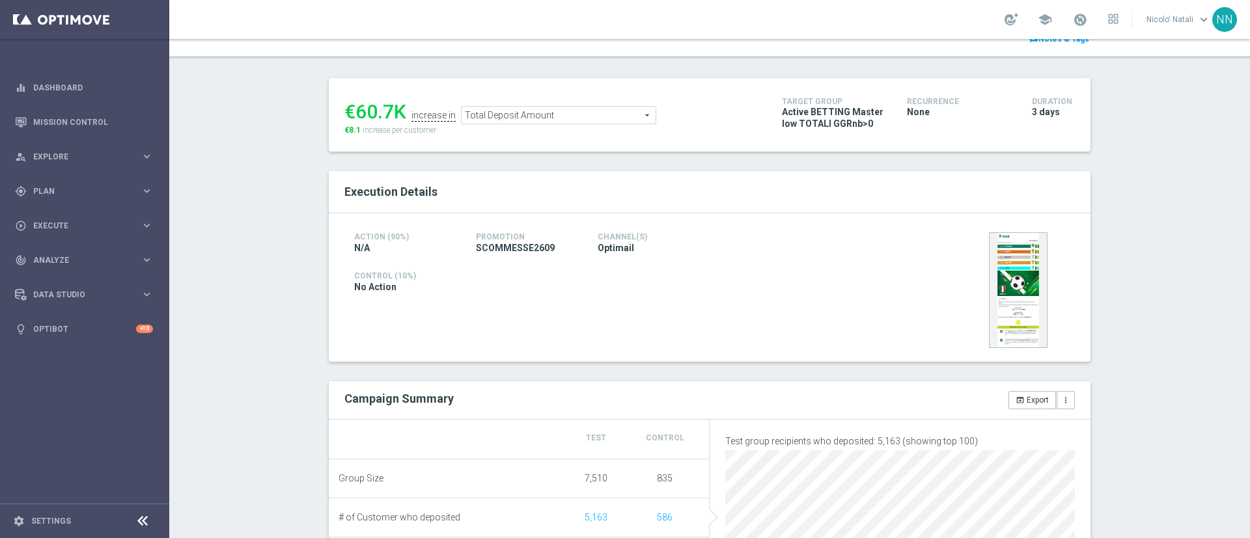
click at [575, 111] on span "Total Deposit Amount" at bounding box center [558, 115] width 194 height 17
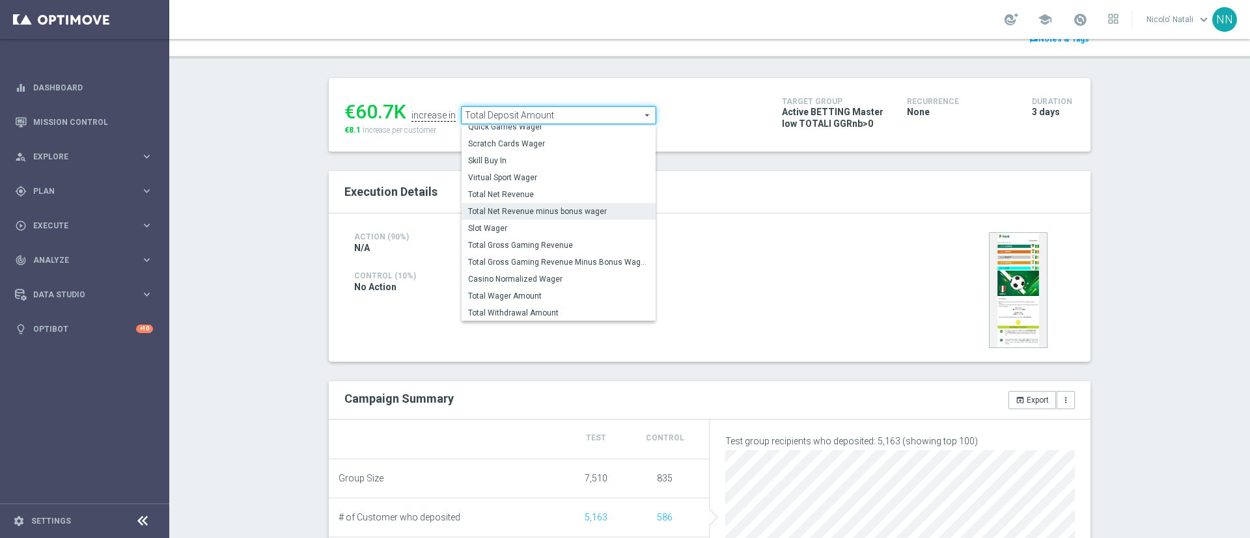
scroll to position [156, 0]
click at [506, 294] on span "Total Wager Amount" at bounding box center [558, 293] width 181 height 10
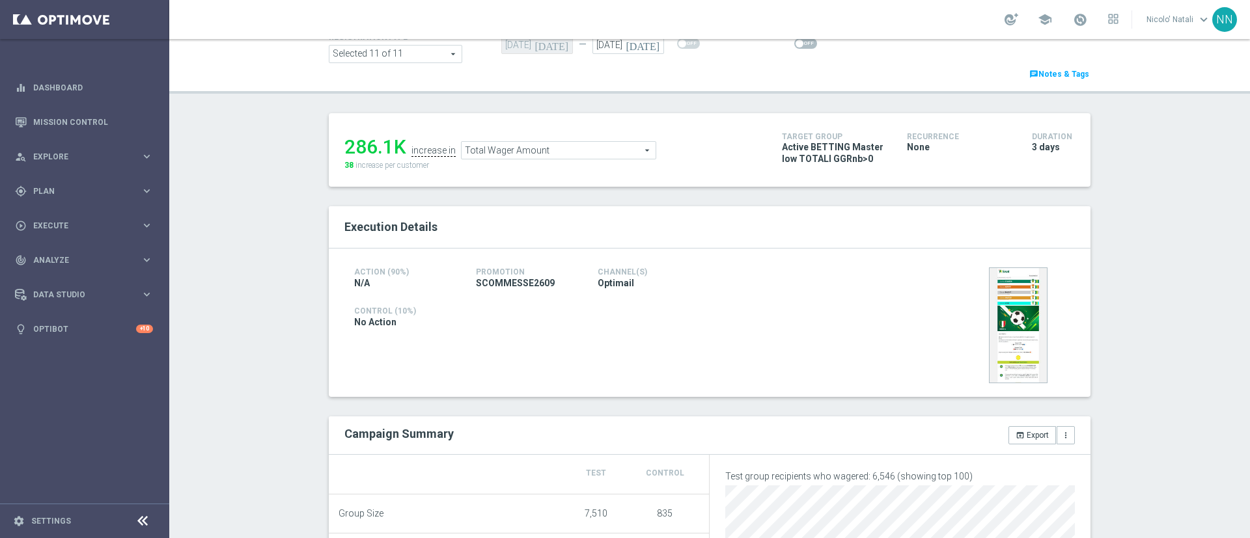
scroll to position [101, 0]
click at [507, 148] on span "Total Wager Amount" at bounding box center [558, 151] width 194 height 17
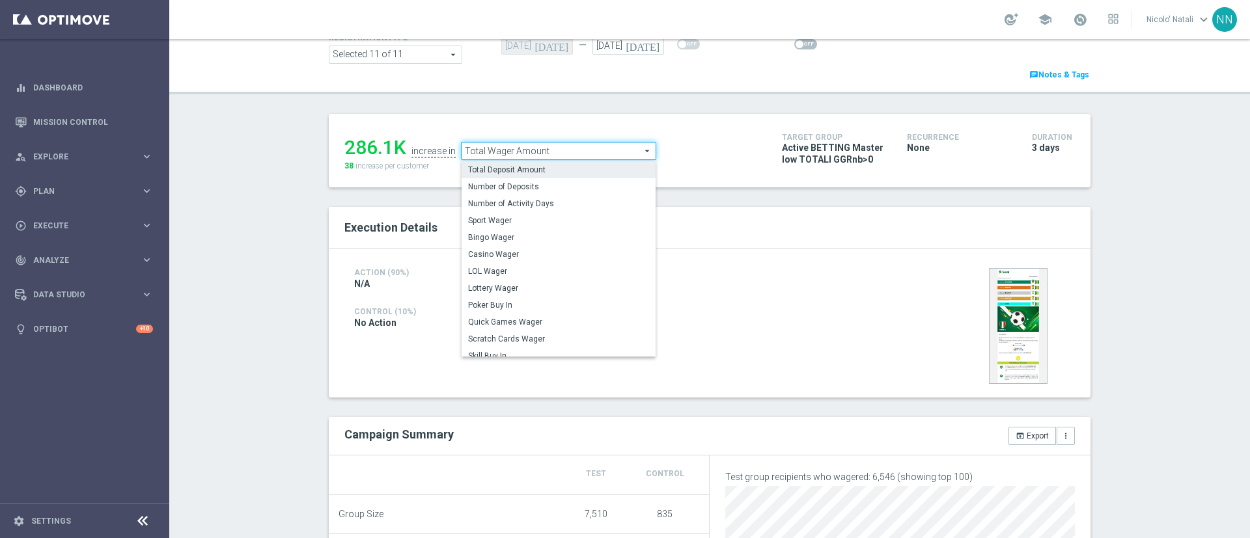
click at [509, 164] on label "Total Deposit Amount" at bounding box center [558, 169] width 194 height 17
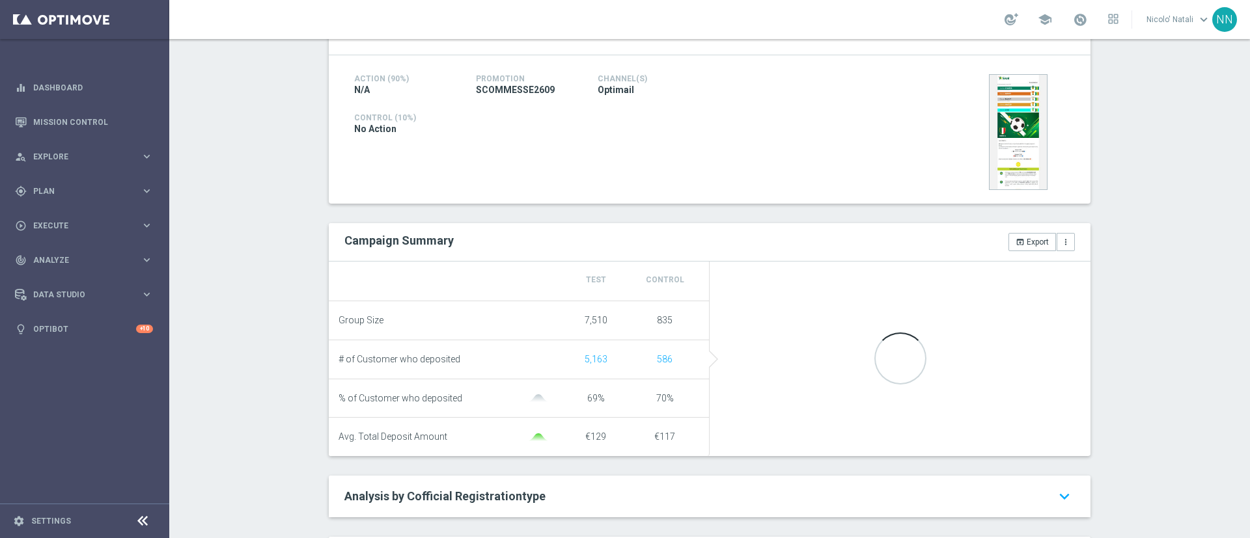
scroll to position [300, 0]
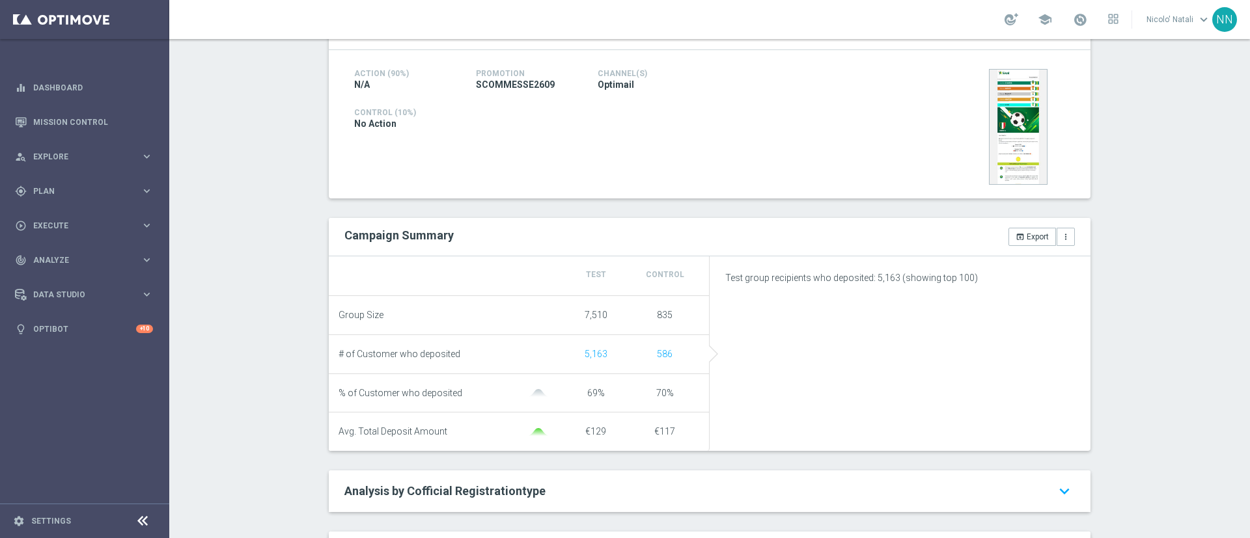
click at [505, 27] on span "Sport Wager" at bounding box center [558, 21] width 181 height 10
type input "Sport Wager"
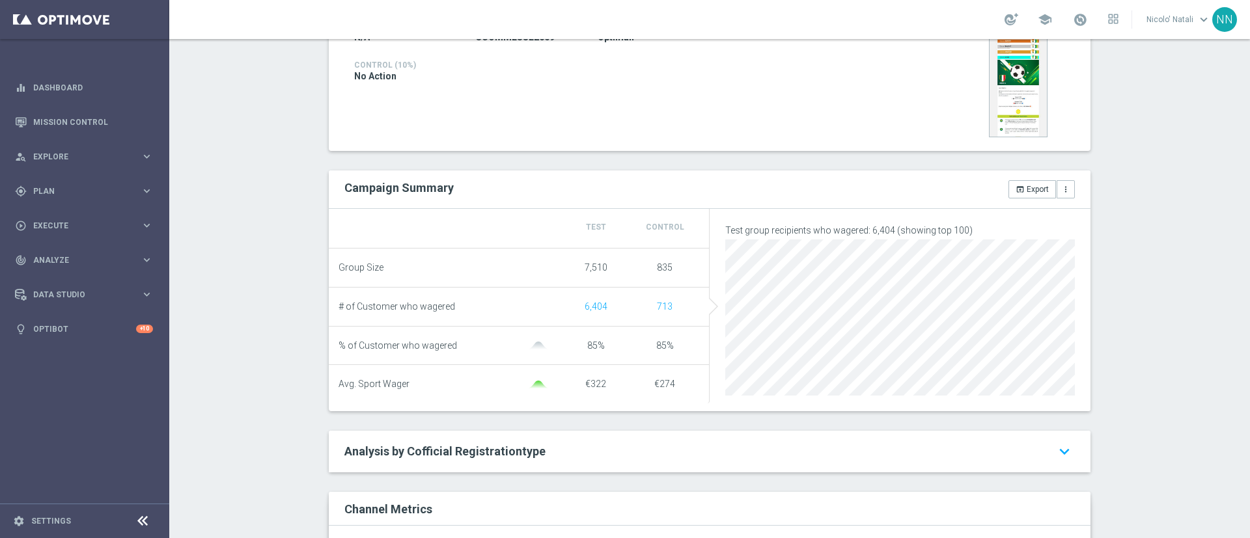
scroll to position [601, 0]
